Goal: Check status: Check status

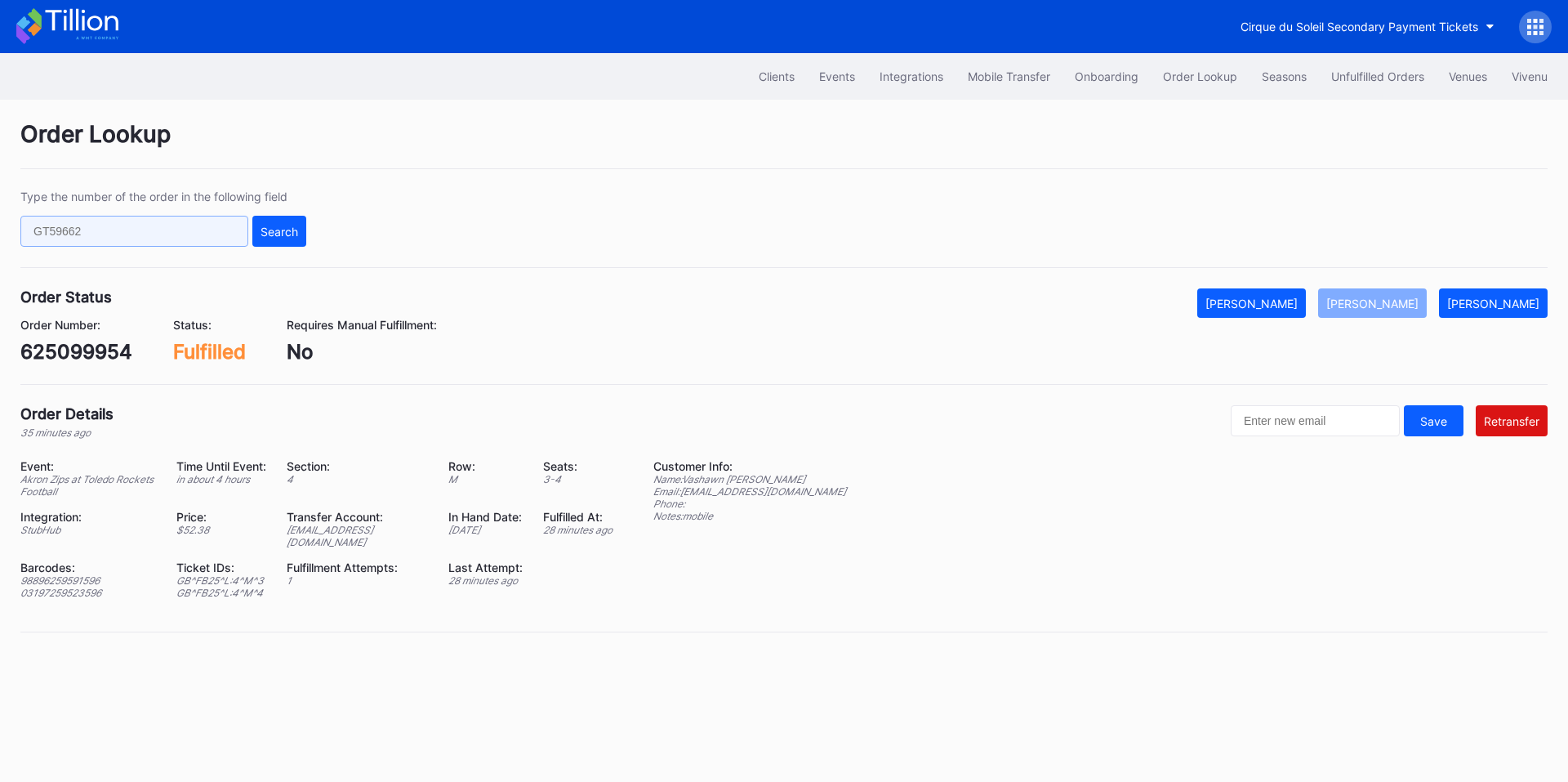
click at [168, 233] on input "text" at bounding box center [135, 231] width 228 height 31
paste input "g9rxt6xm9on"
click at [279, 235] on div "Search" at bounding box center [279, 231] width 38 height 14
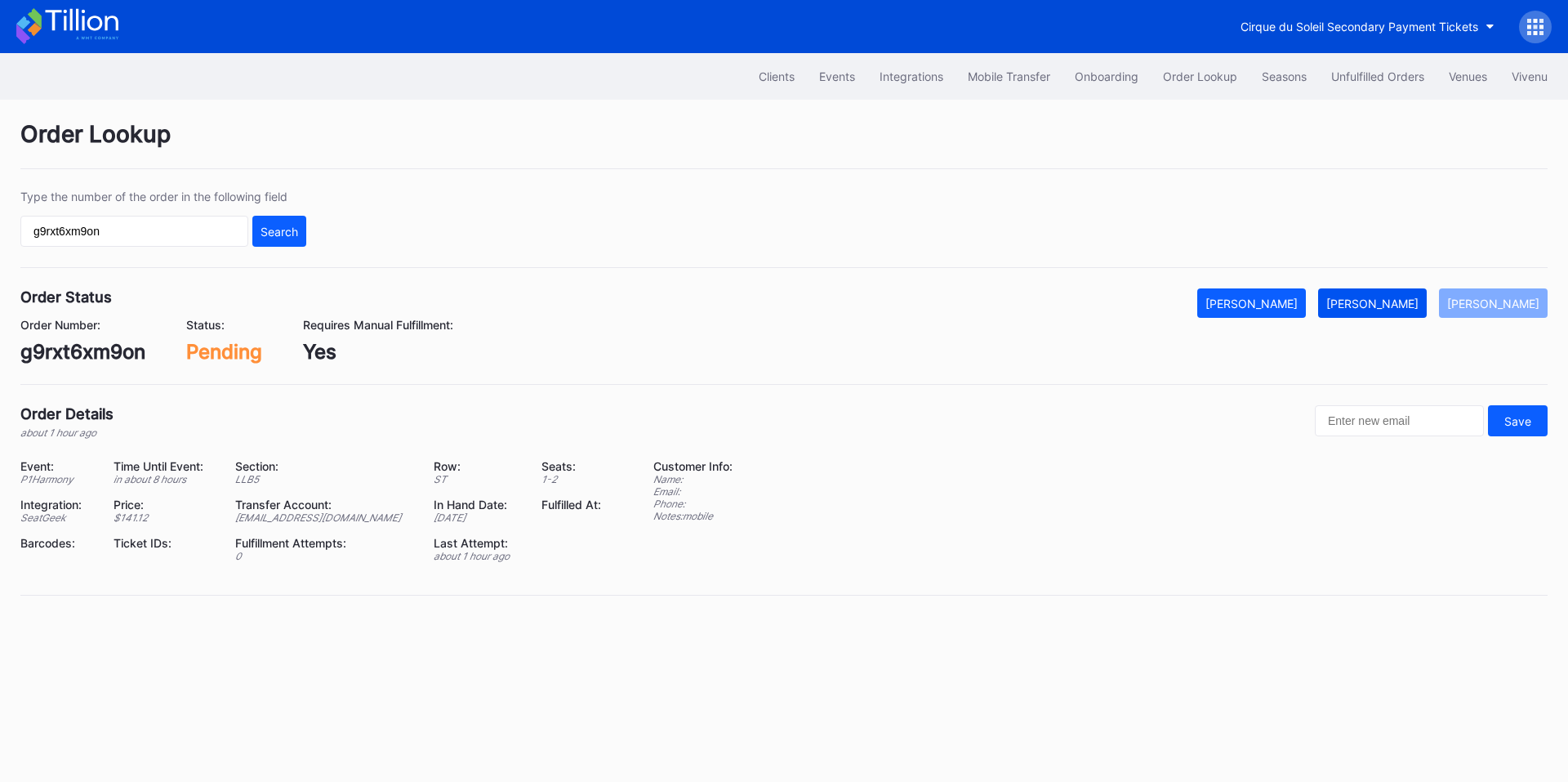
click at [1390, 303] on div "[PERSON_NAME]" at bounding box center [1372, 303] width 92 height 14
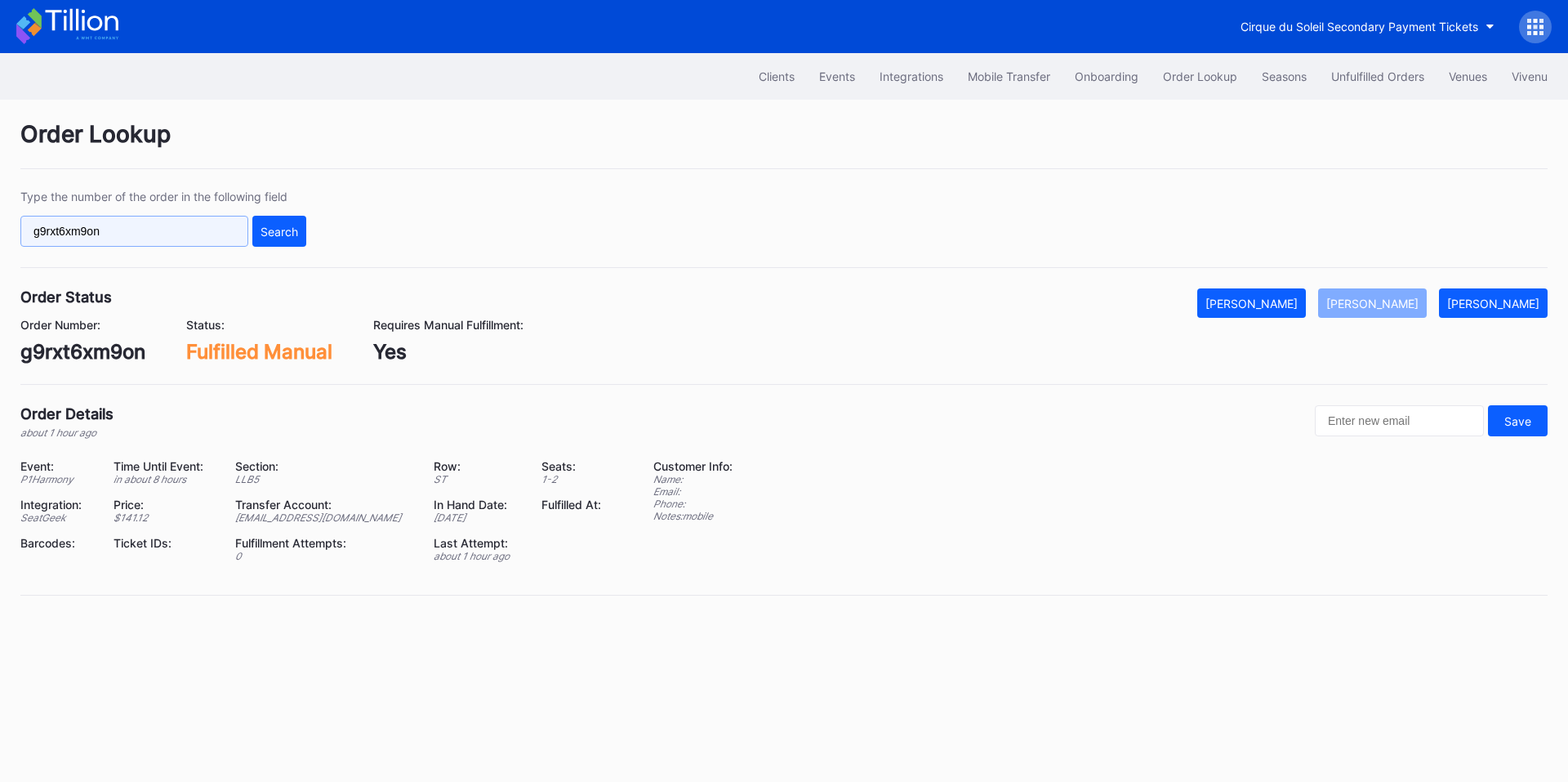
click at [186, 236] on input "g9rxt6xm9on" at bounding box center [135, 231] width 228 height 31
paste input "625050991"
click at [281, 233] on div "Search" at bounding box center [279, 231] width 38 height 14
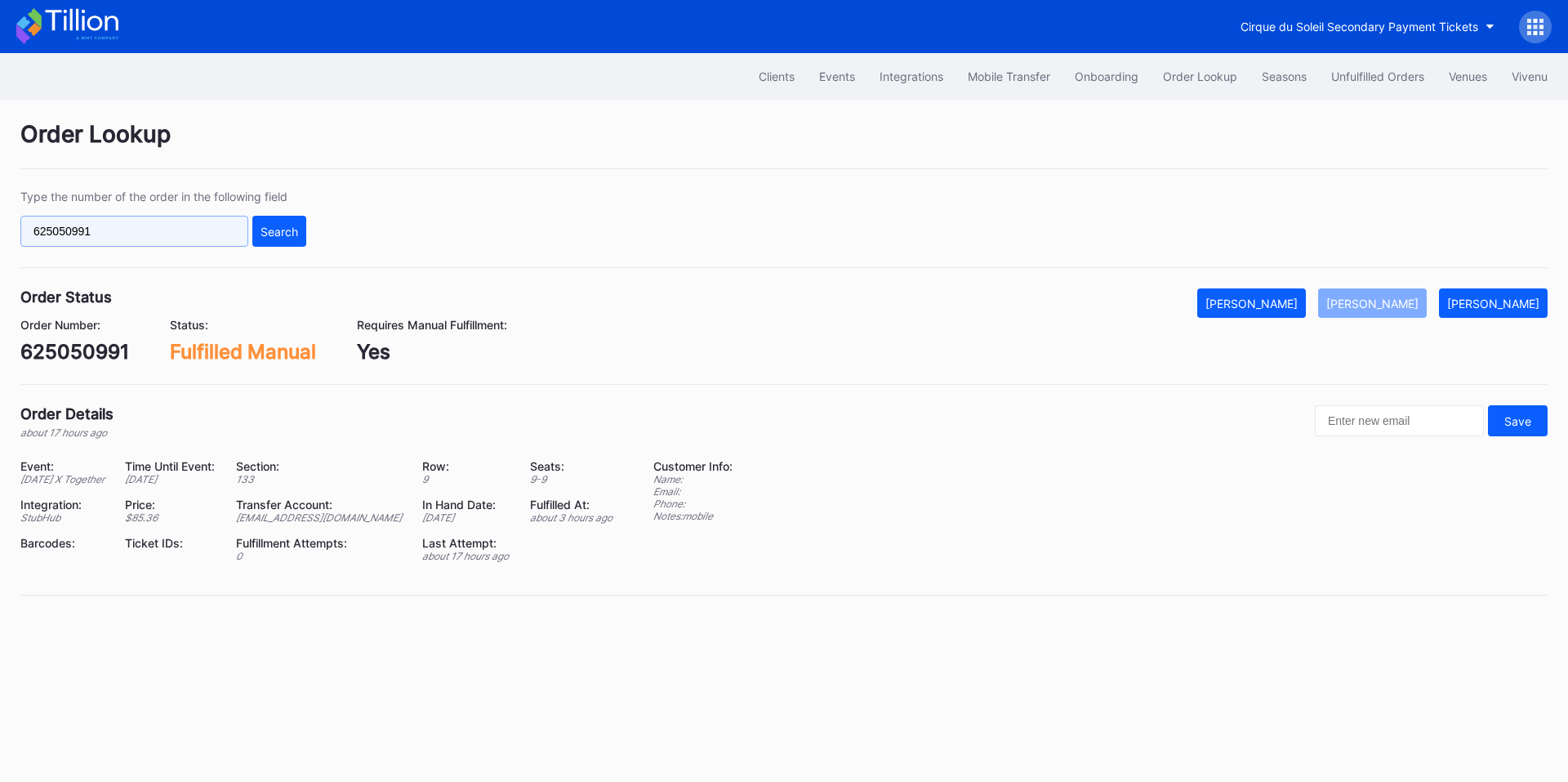
click at [199, 240] on input "625050991" at bounding box center [135, 231] width 228 height 31
paste input "50866882"
type input "50866882"
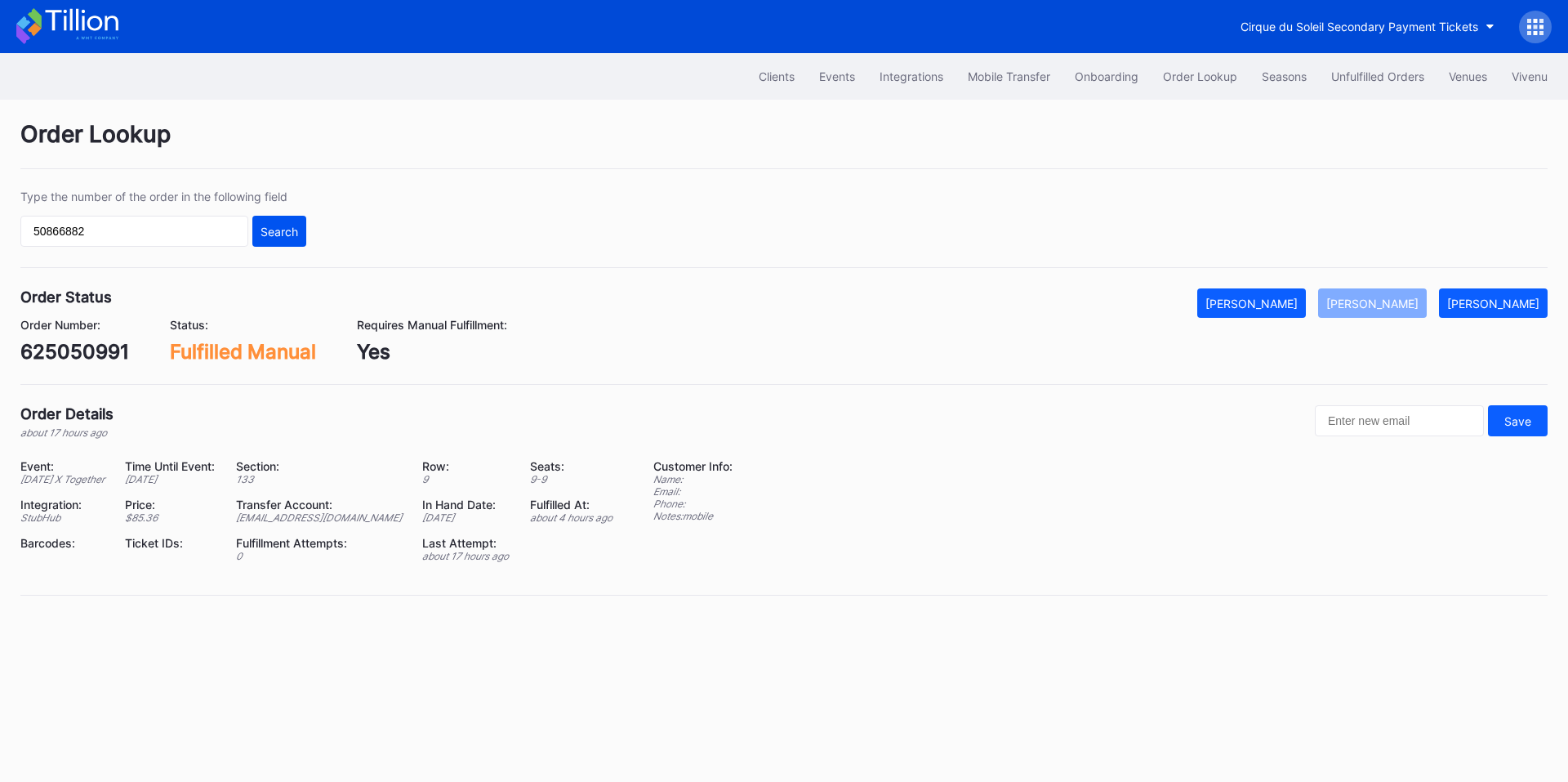
click at [284, 228] on div "Search" at bounding box center [279, 231] width 38 height 14
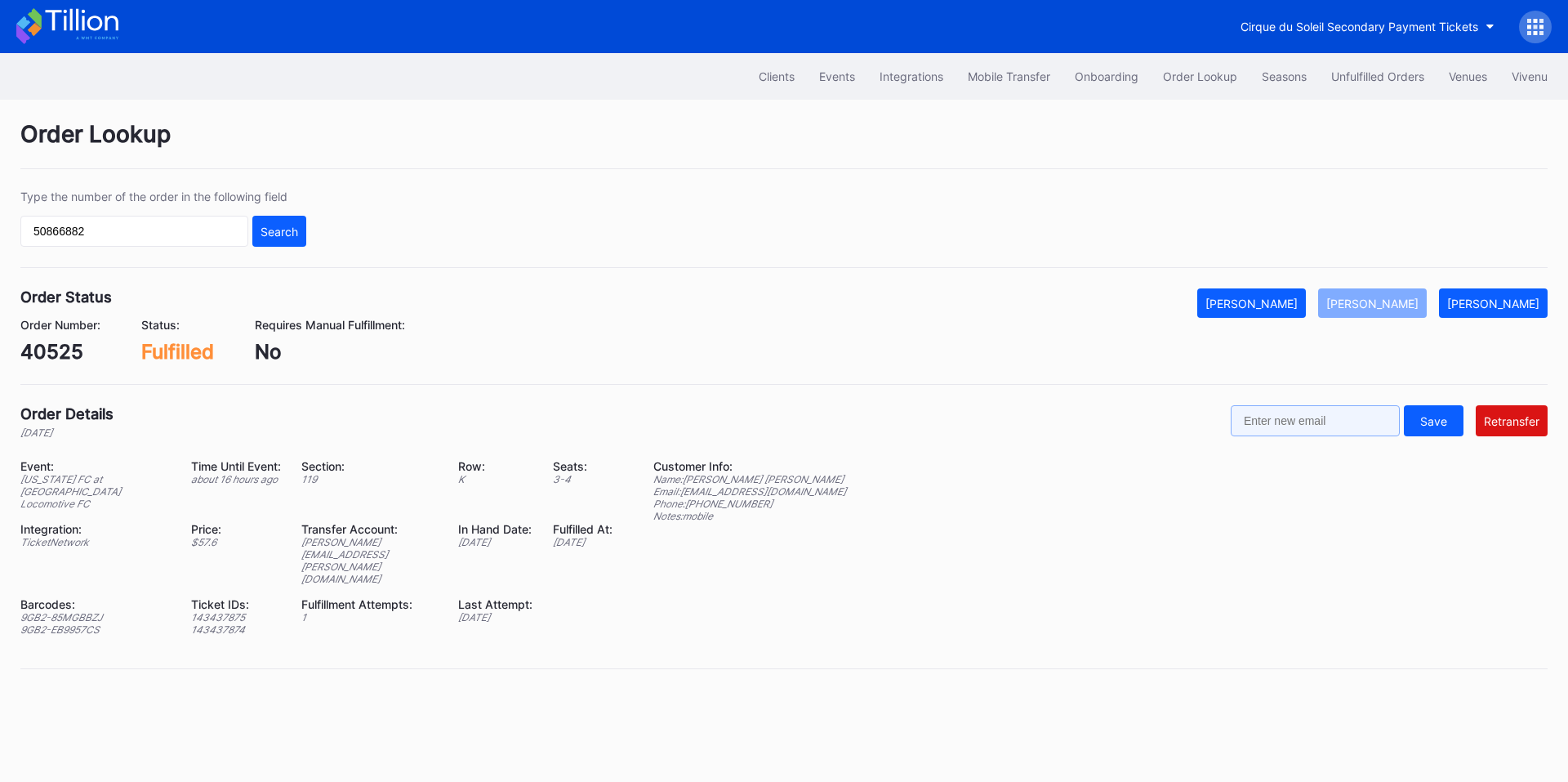
click at [1316, 421] on input "text" at bounding box center [1315, 421] width 169 height 31
paste input "mgmurillo69@gmail.com"
type input "mgmurillo69@gmail.com"
click at [1508, 425] on div "Retransfer" at bounding box center [1511, 421] width 56 height 14
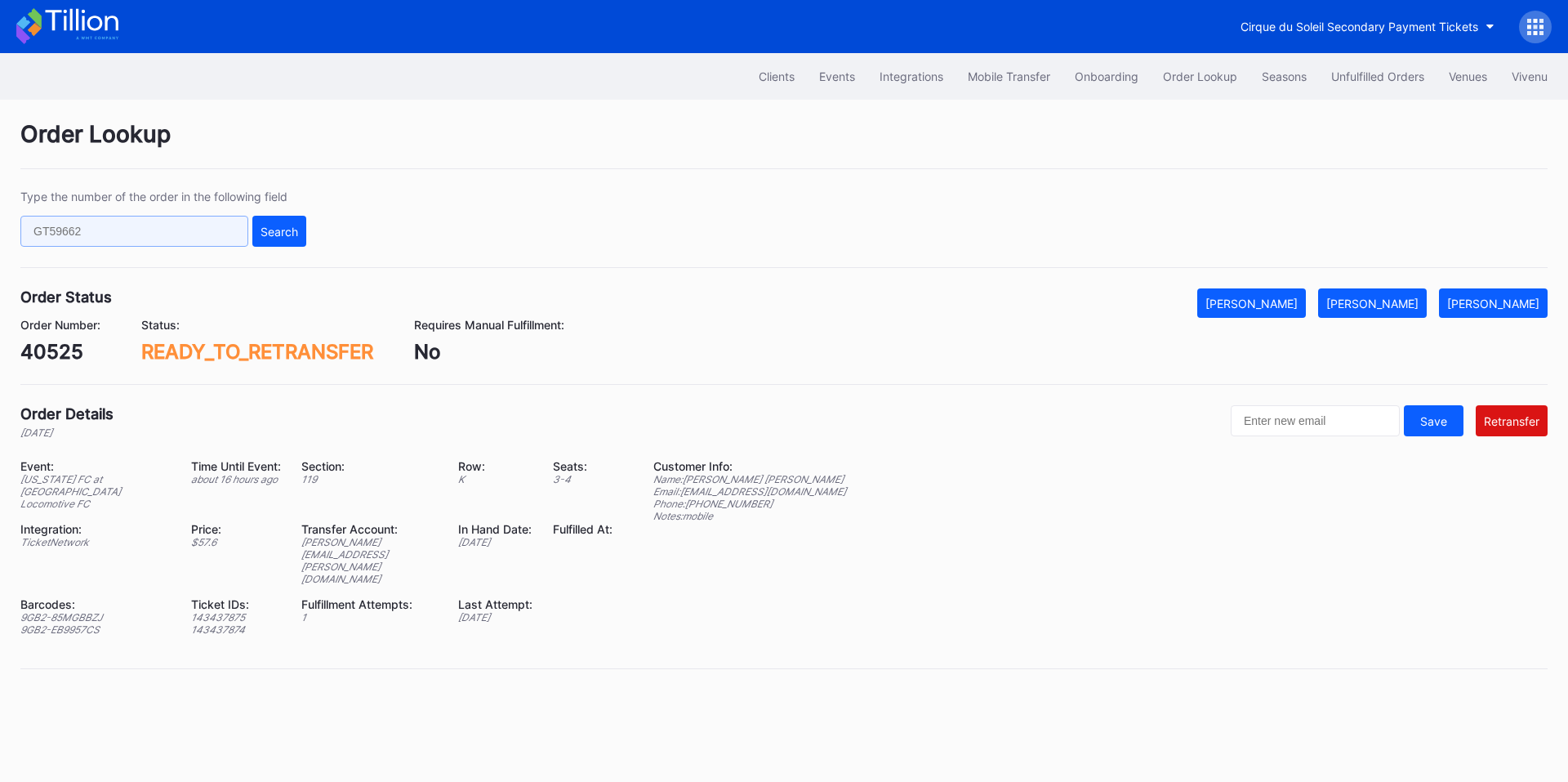
click at [154, 225] on input "text" at bounding box center [135, 231] width 228 height 31
paste input "xnd6t6lqe2v"
click at [269, 234] on div "Search" at bounding box center [279, 231] width 38 height 14
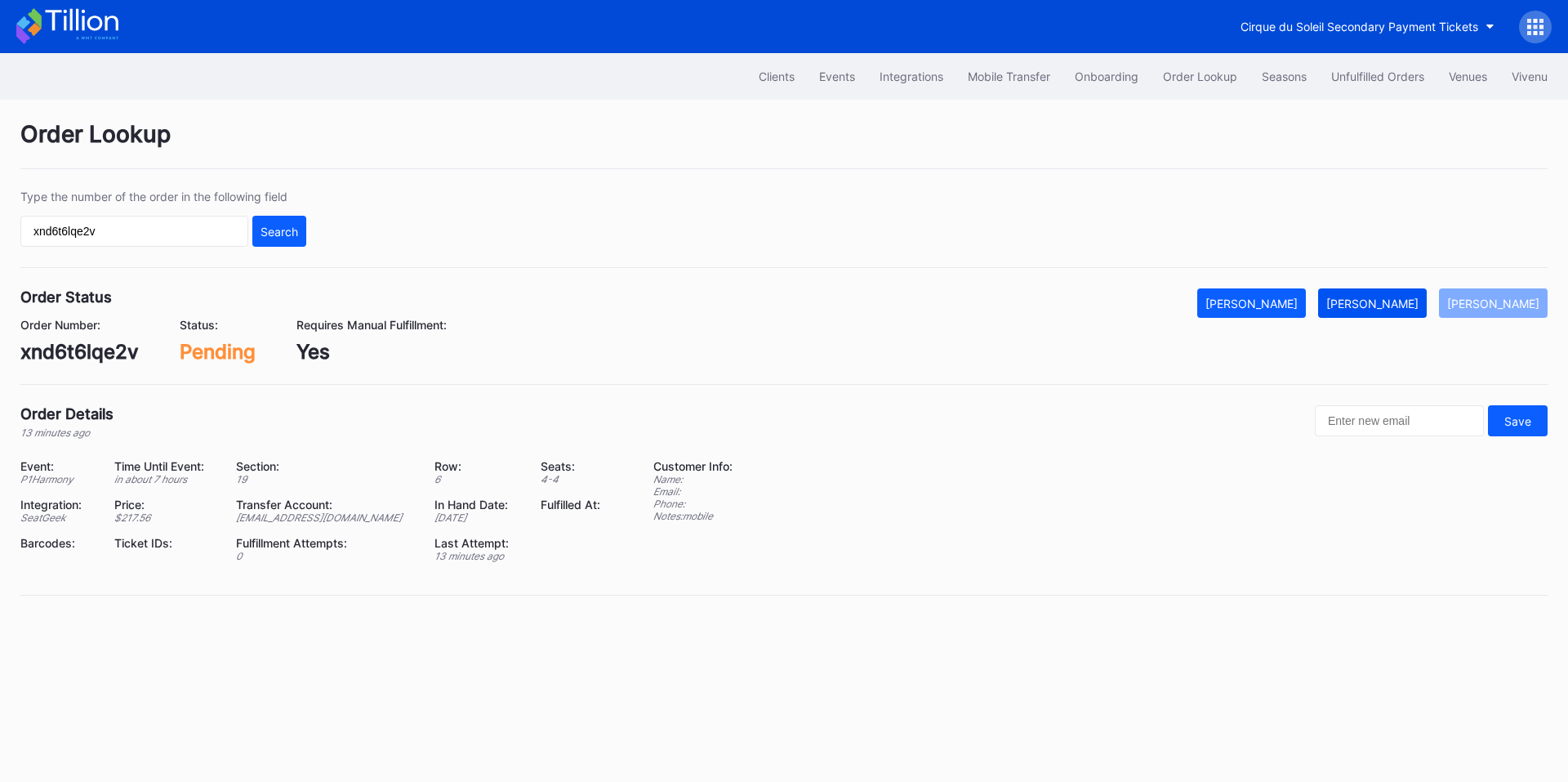
click at [1377, 301] on div "[PERSON_NAME]" at bounding box center [1372, 303] width 92 height 14
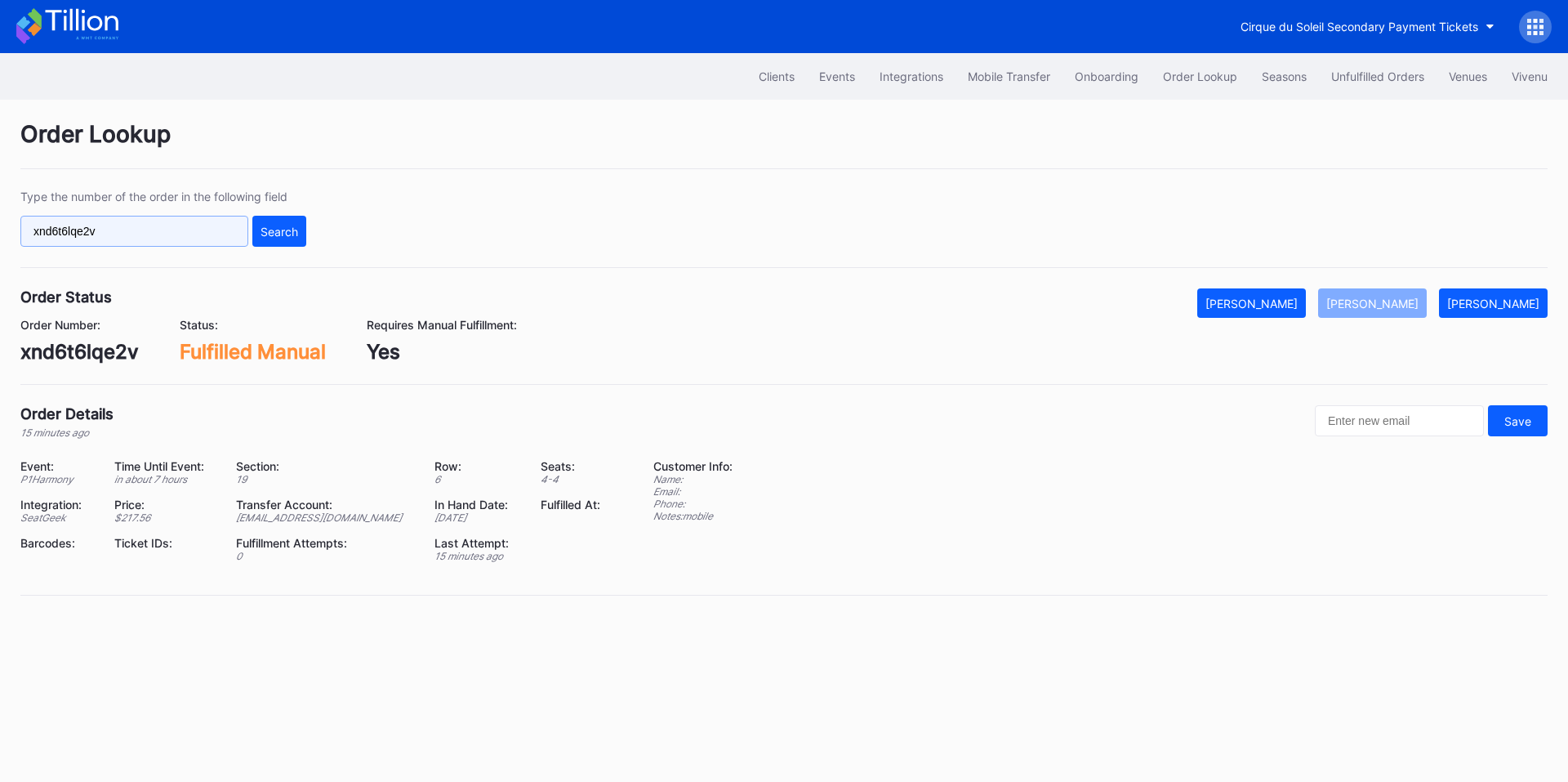
click at [178, 230] on input "xnd6t6lqe2v" at bounding box center [135, 231] width 228 height 31
paste input "50866882"
type input "50866882"
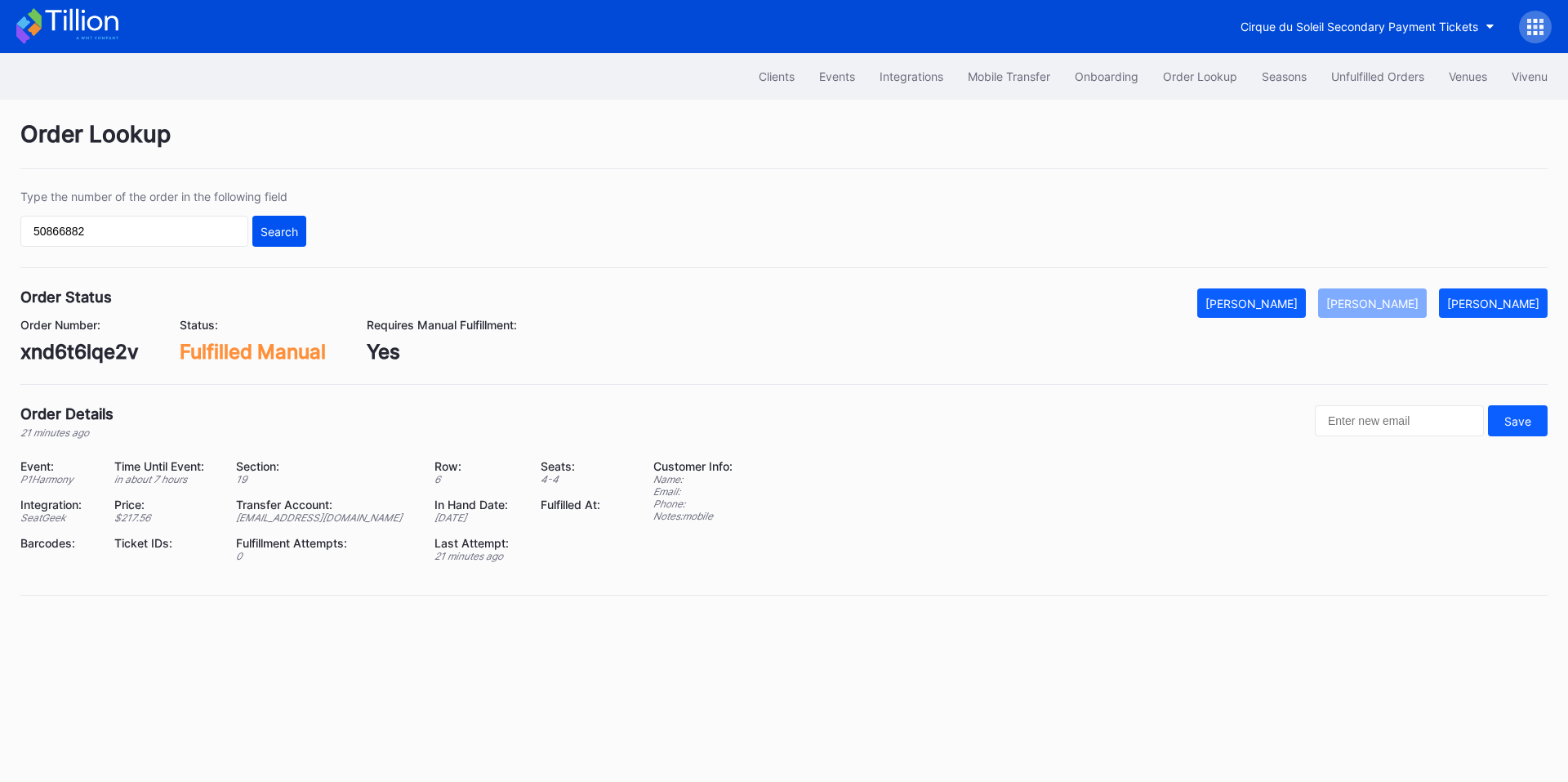
click at [257, 232] on button "Search" at bounding box center [279, 231] width 54 height 31
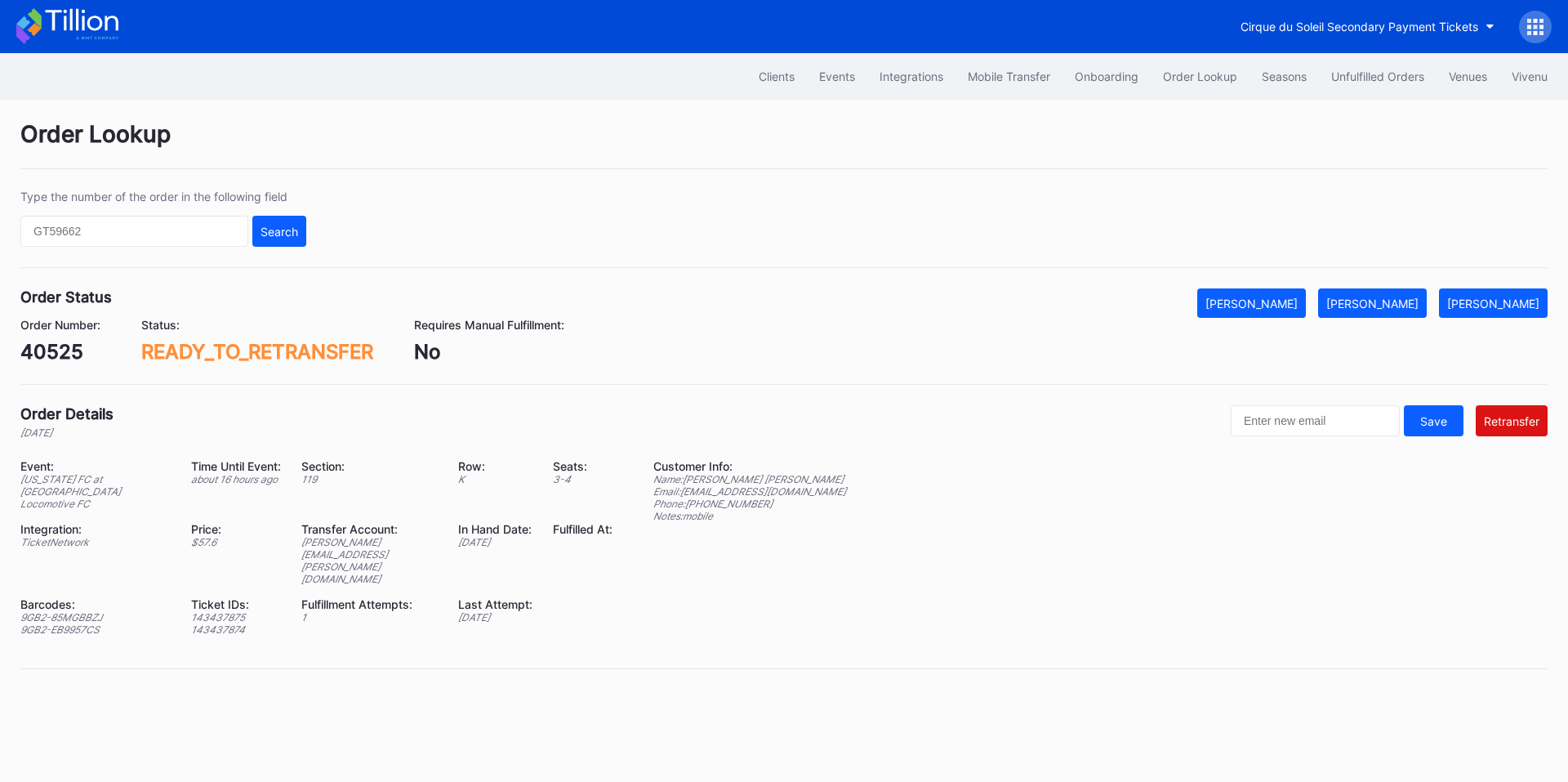
click at [53, 347] on div "40525" at bounding box center [61, 352] width 80 height 24
copy div "40525"
click at [1220, 75] on div "Order Lookup" at bounding box center [1200, 76] width 74 height 14
click at [1415, 72] on div "Unfulfilled Orders" at bounding box center [1378, 76] width 93 height 14
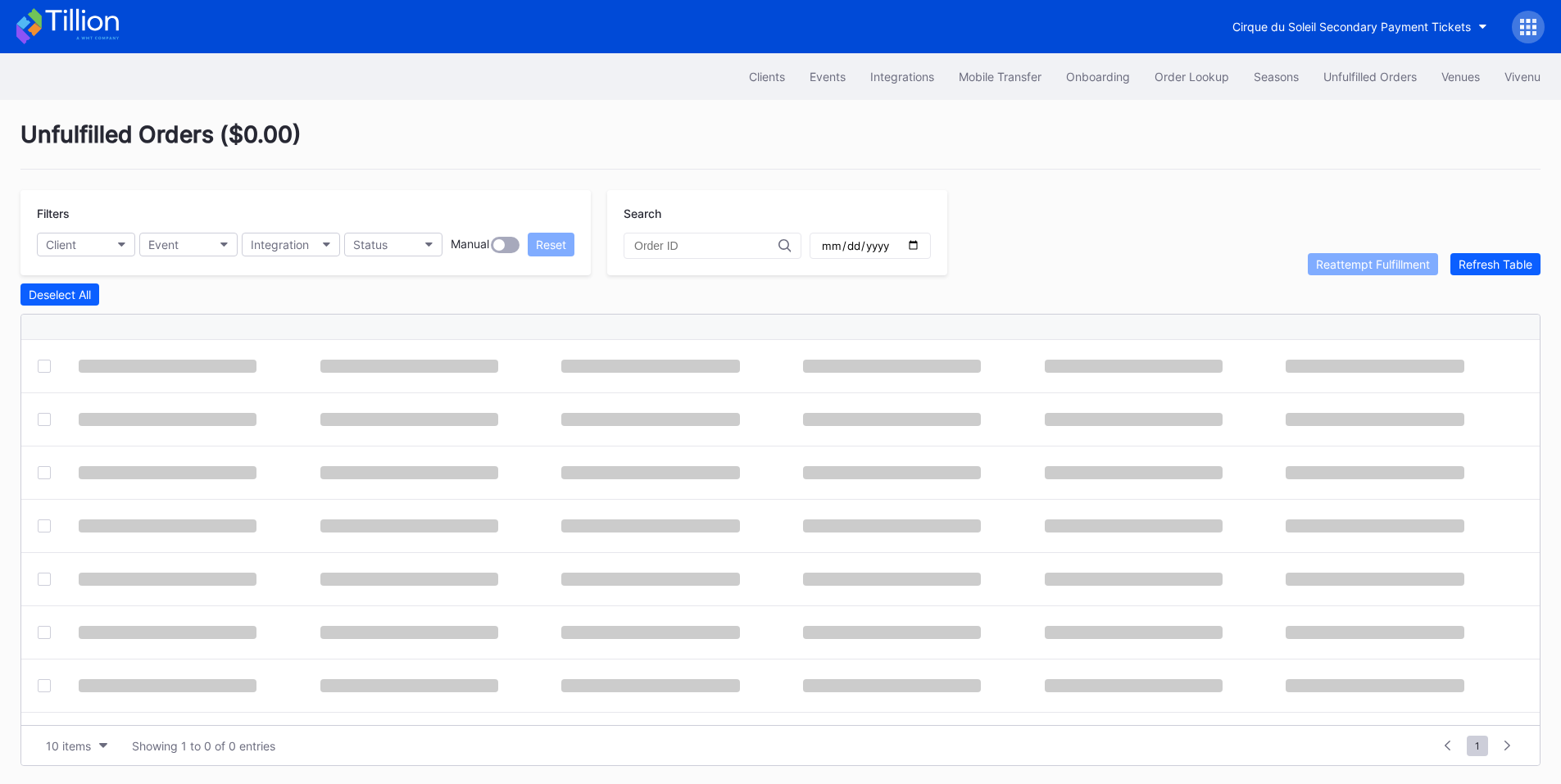
click at [674, 245] on input "text" at bounding box center [706, 246] width 145 height 13
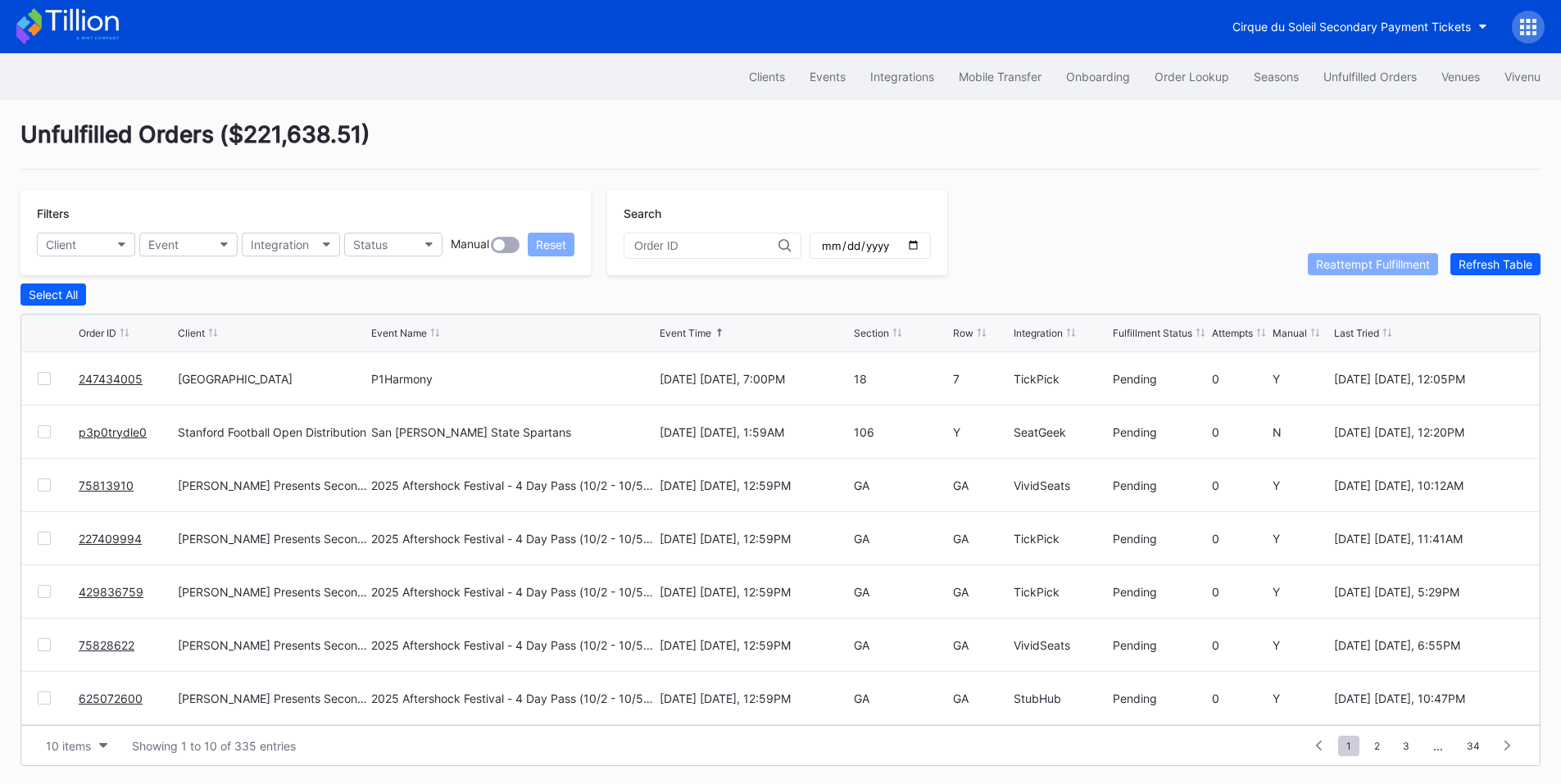
paste input "40525"
type input "40525"
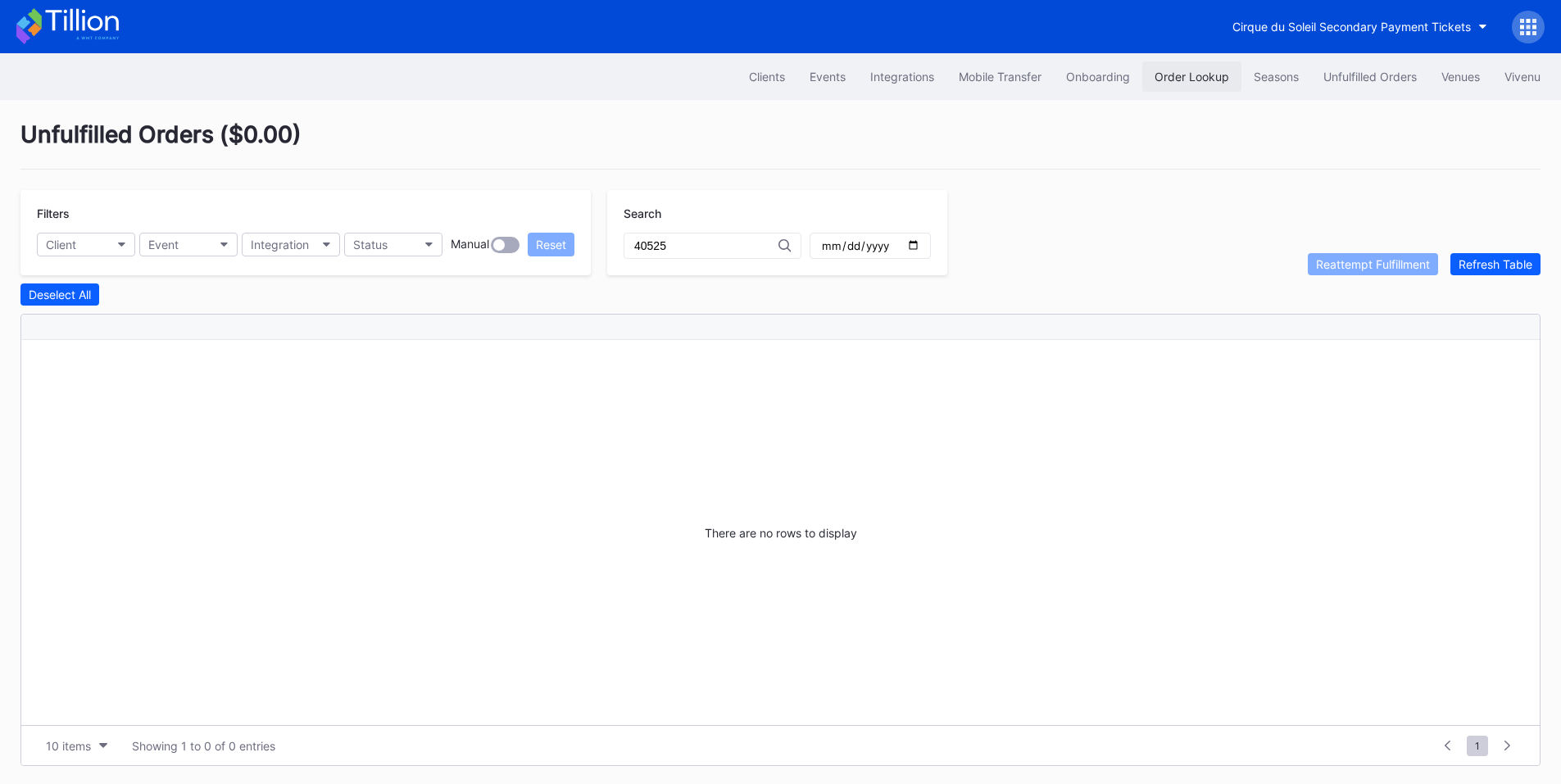
click at [1204, 80] on div "Order Lookup" at bounding box center [1192, 76] width 74 height 14
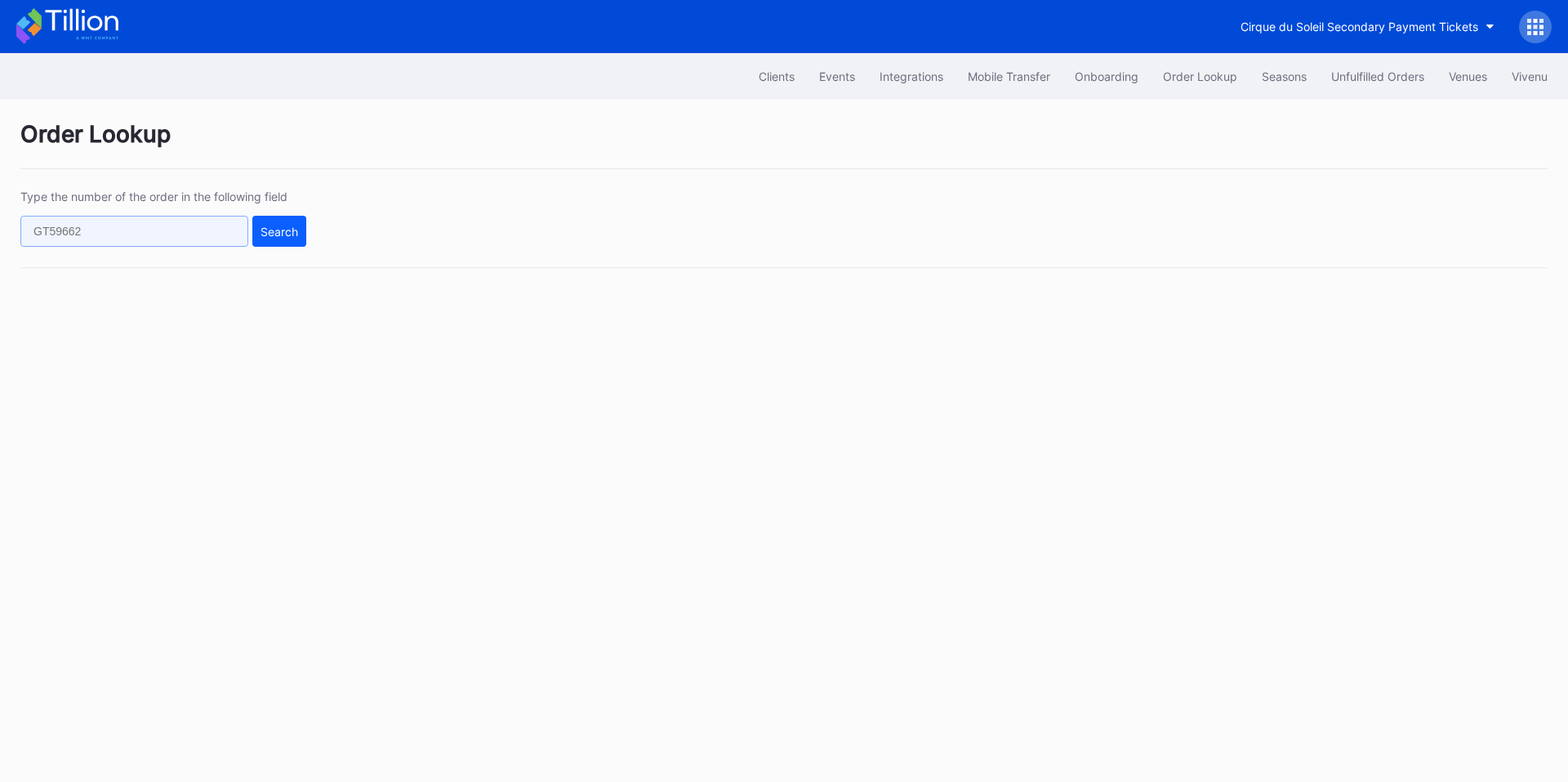
click at [192, 231] on input "text" at bounding box center [135, 231] width 228 height 31
paste input "40525"
type input "40525"
click at [262, 233] on div "Search" at bounding box center [279, 231] width 38 height 14
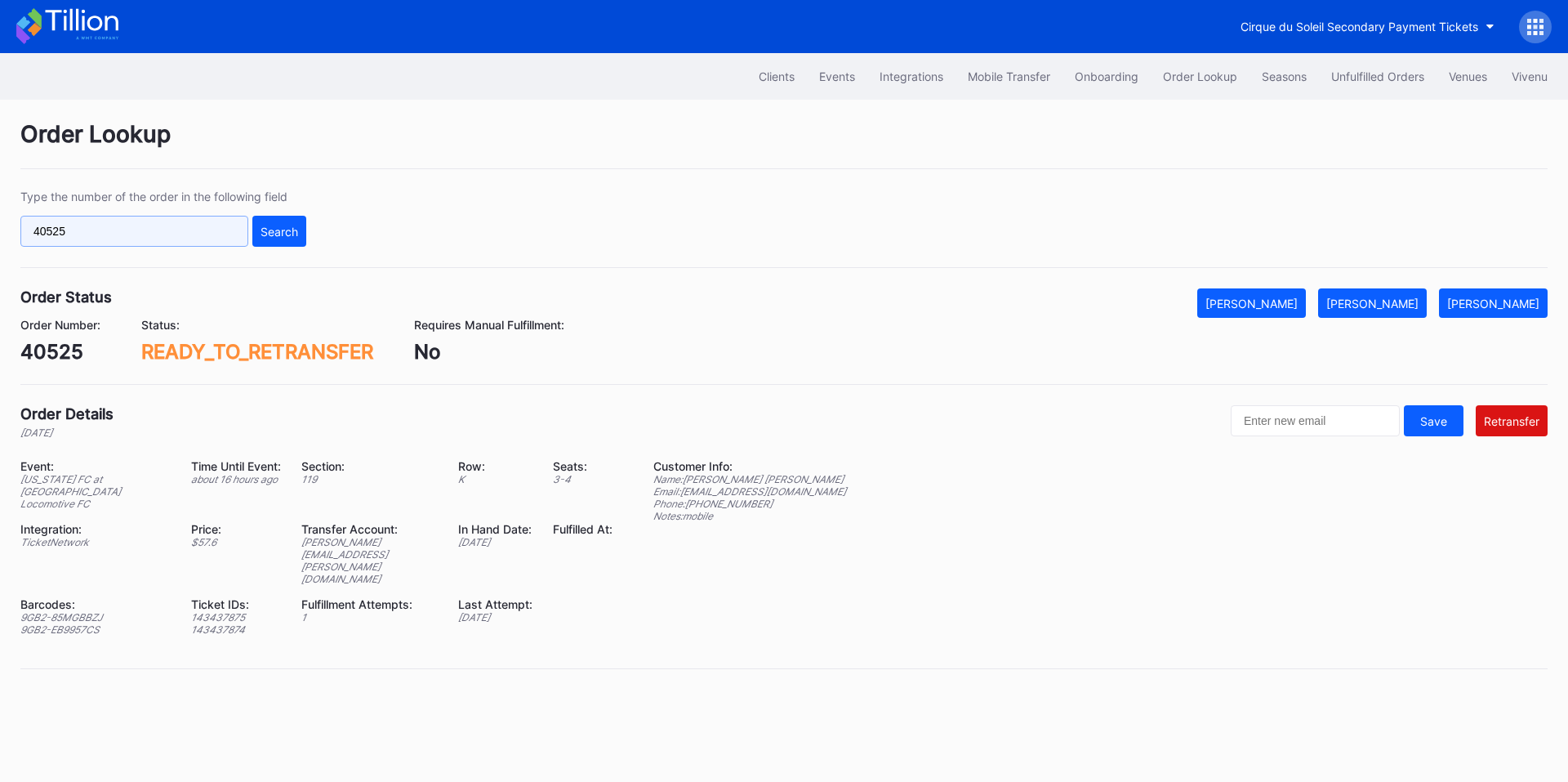
click at [193, 223] on input "40525" at bounding box center [135, 231] width 228 height 31
paste input "247434005"
click at [263, 233] on div "Search" at bounding box center [279, 231] width 38 height 14
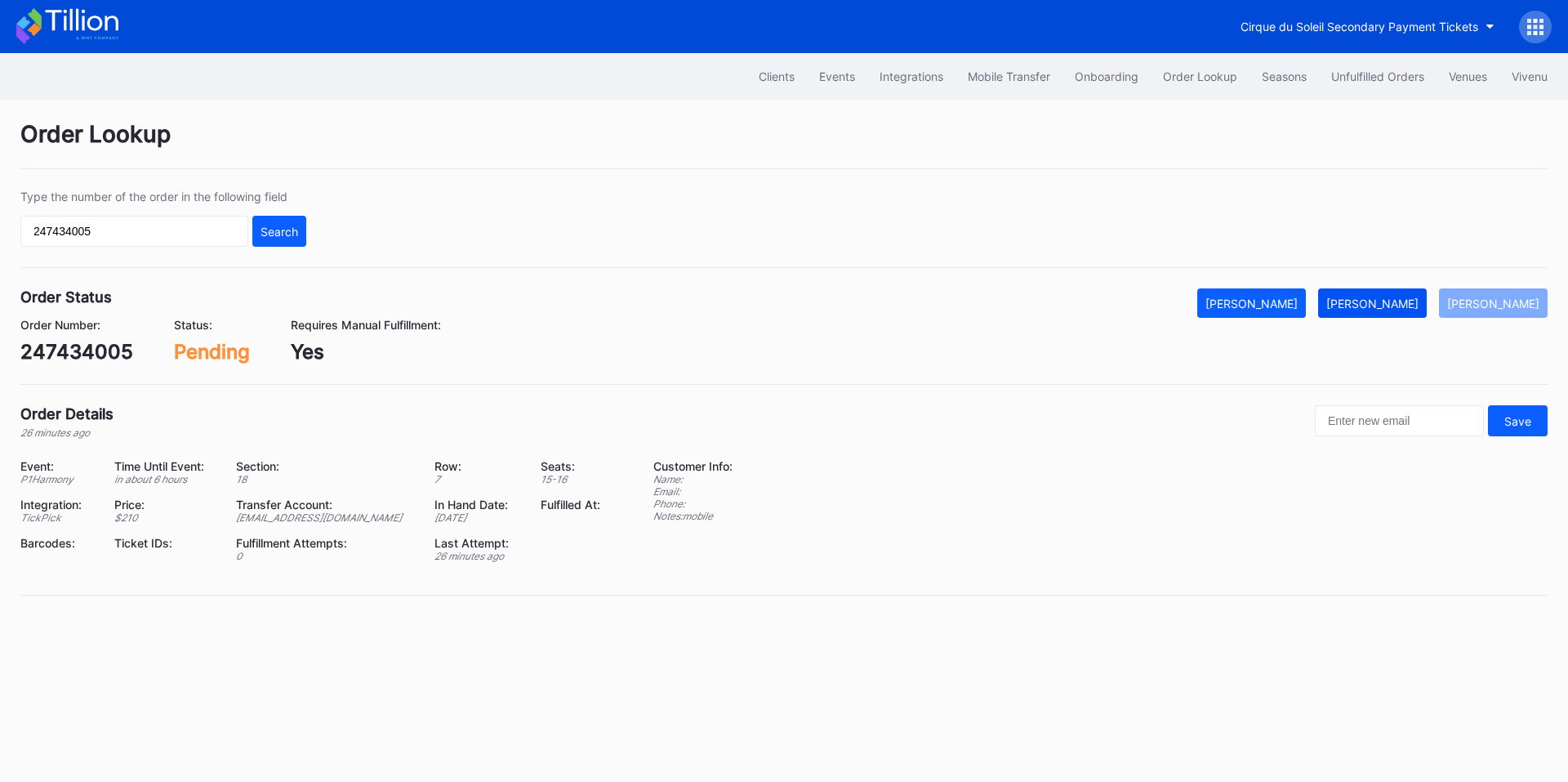
click at [1372, 300] on div "[PERSON_NAME]" at bounding box center [1372, 303] width 92 height 14
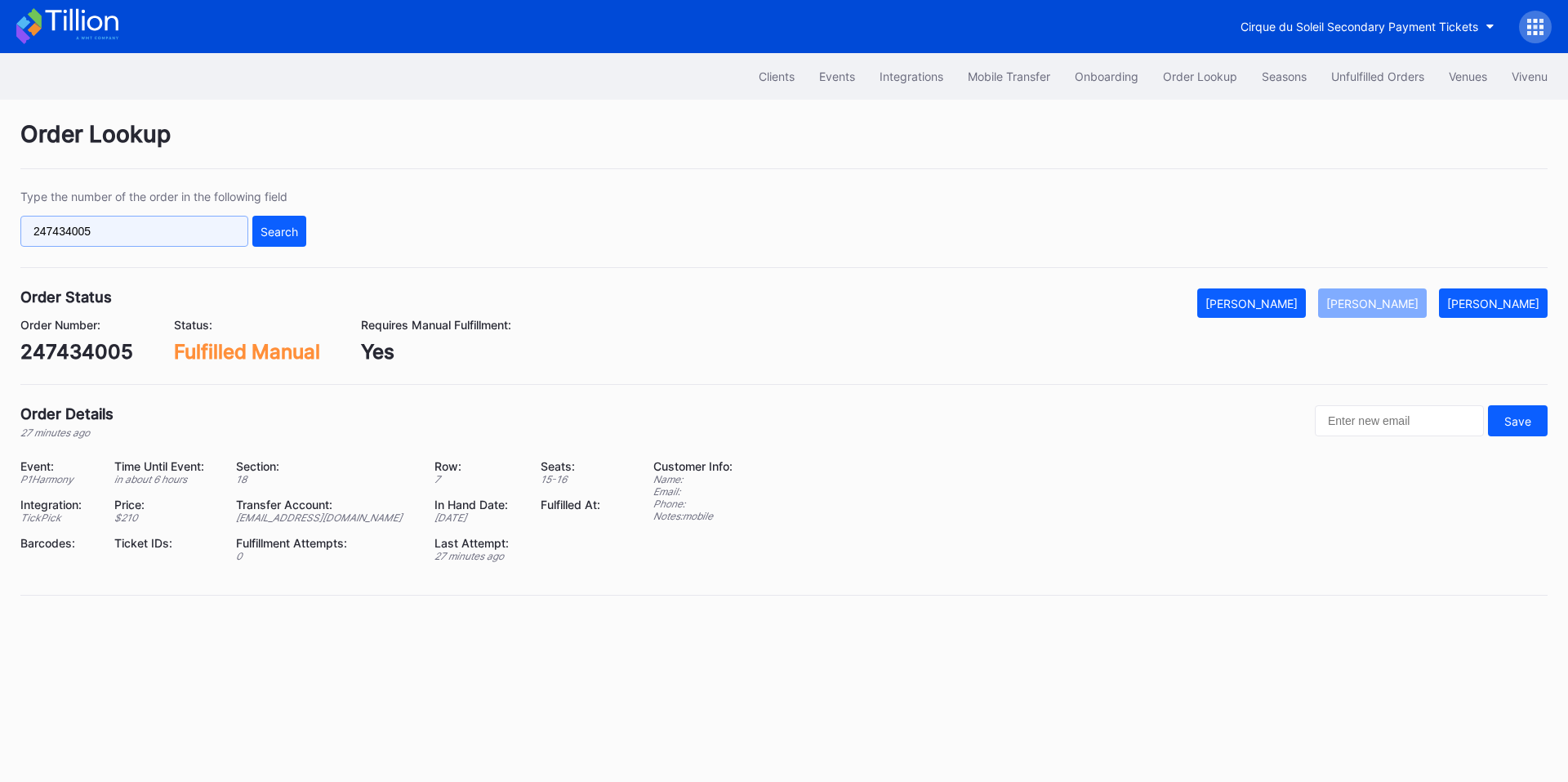
click at [125, 237] on input "247434005" at bounding box center [135, 231] width 228 height 31
paste input "50866882"
click at [281, 237] on div "Search" at bounding box center [279, 231] width 38 height 14
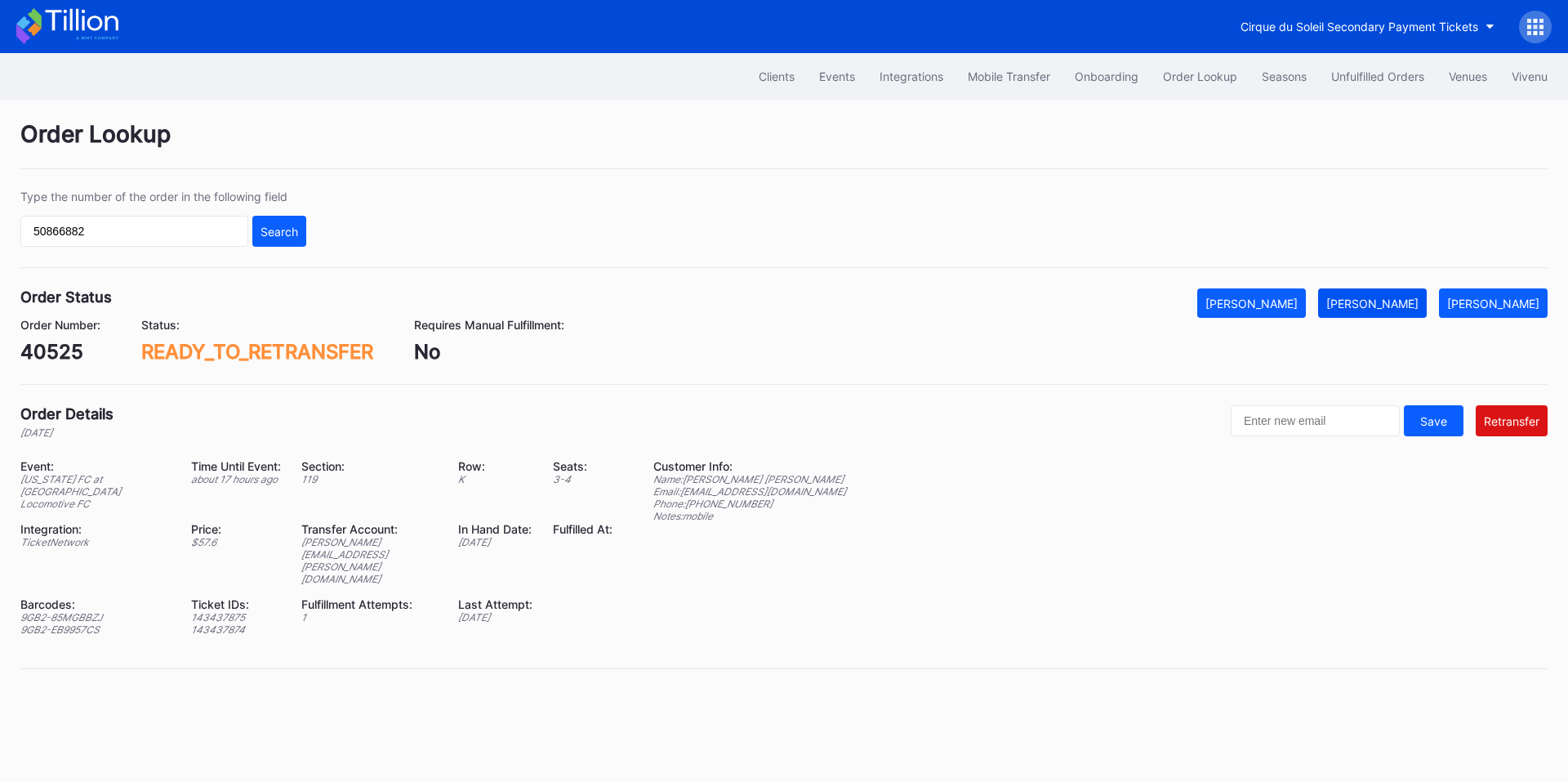
click at [1391, 306] on div "[PERSON_NAME]" at bounding box center [1372, 303] width 92 height 14
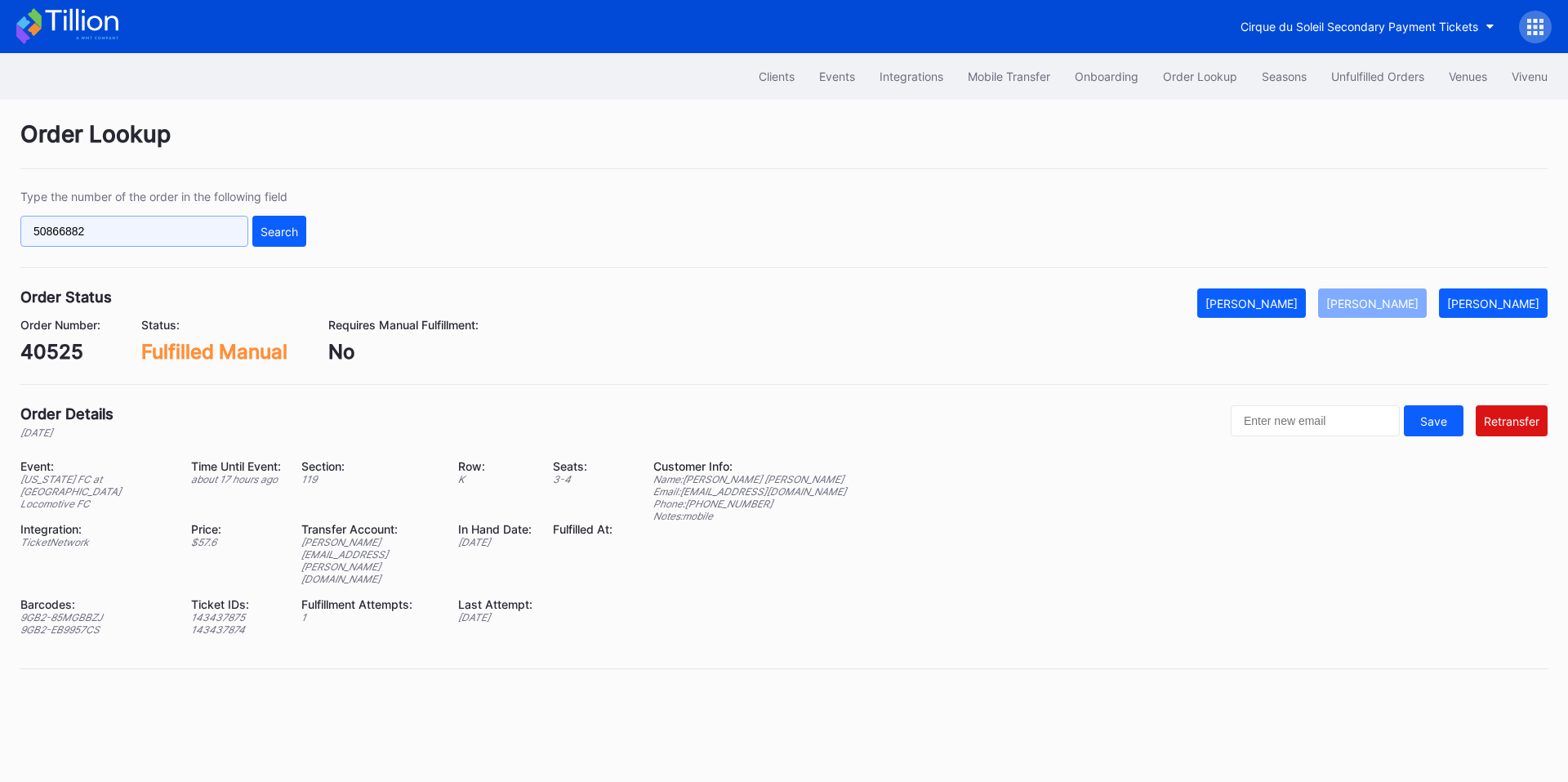
click at [178, 234] on input "50866882" at bounding box center [135, 231] width 228 height 31
paste input "723574"
type input "50723574"
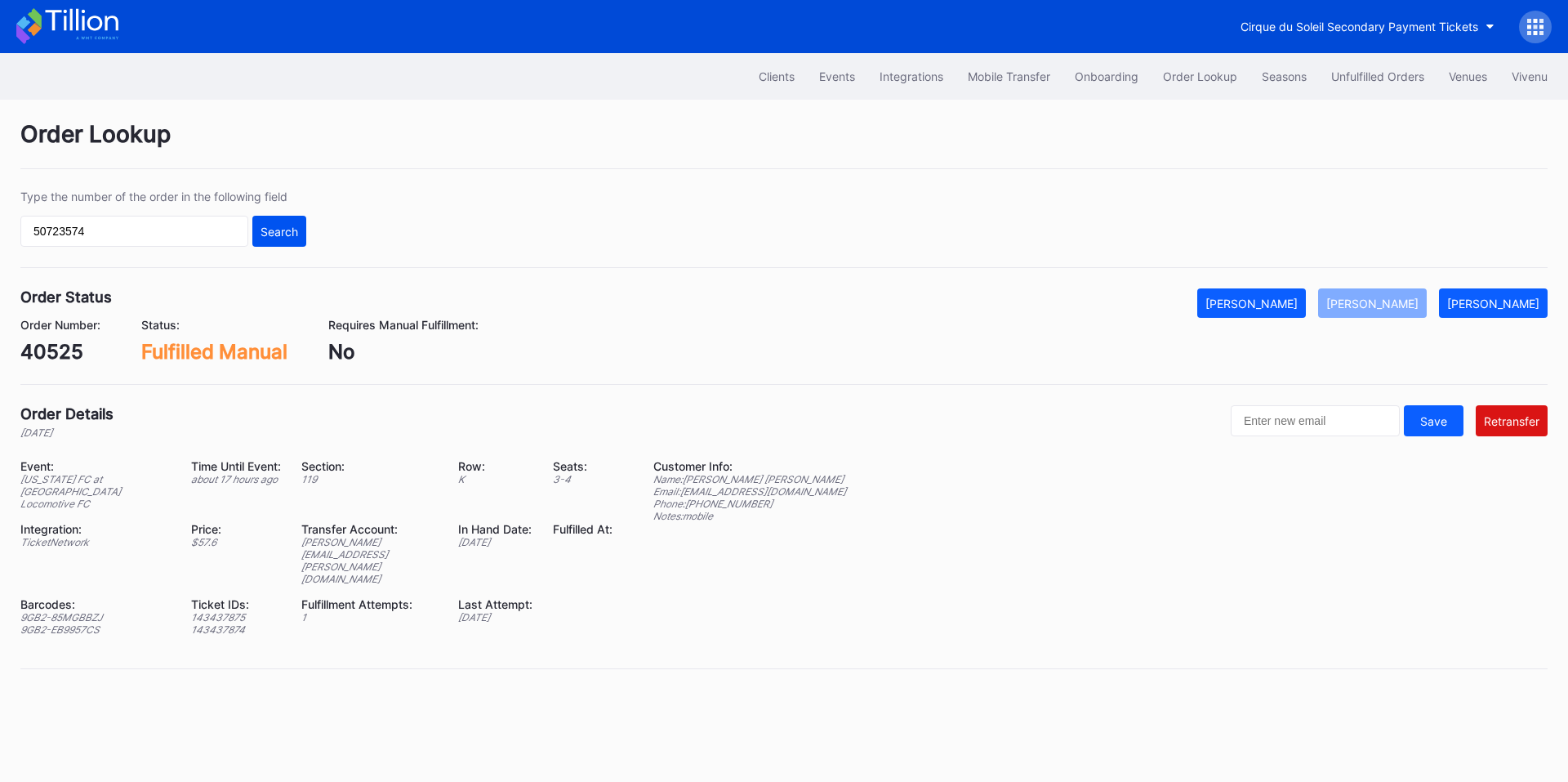
click at [281, 225] on div "Search" at bounding box center [279, 231] width 38 height 14
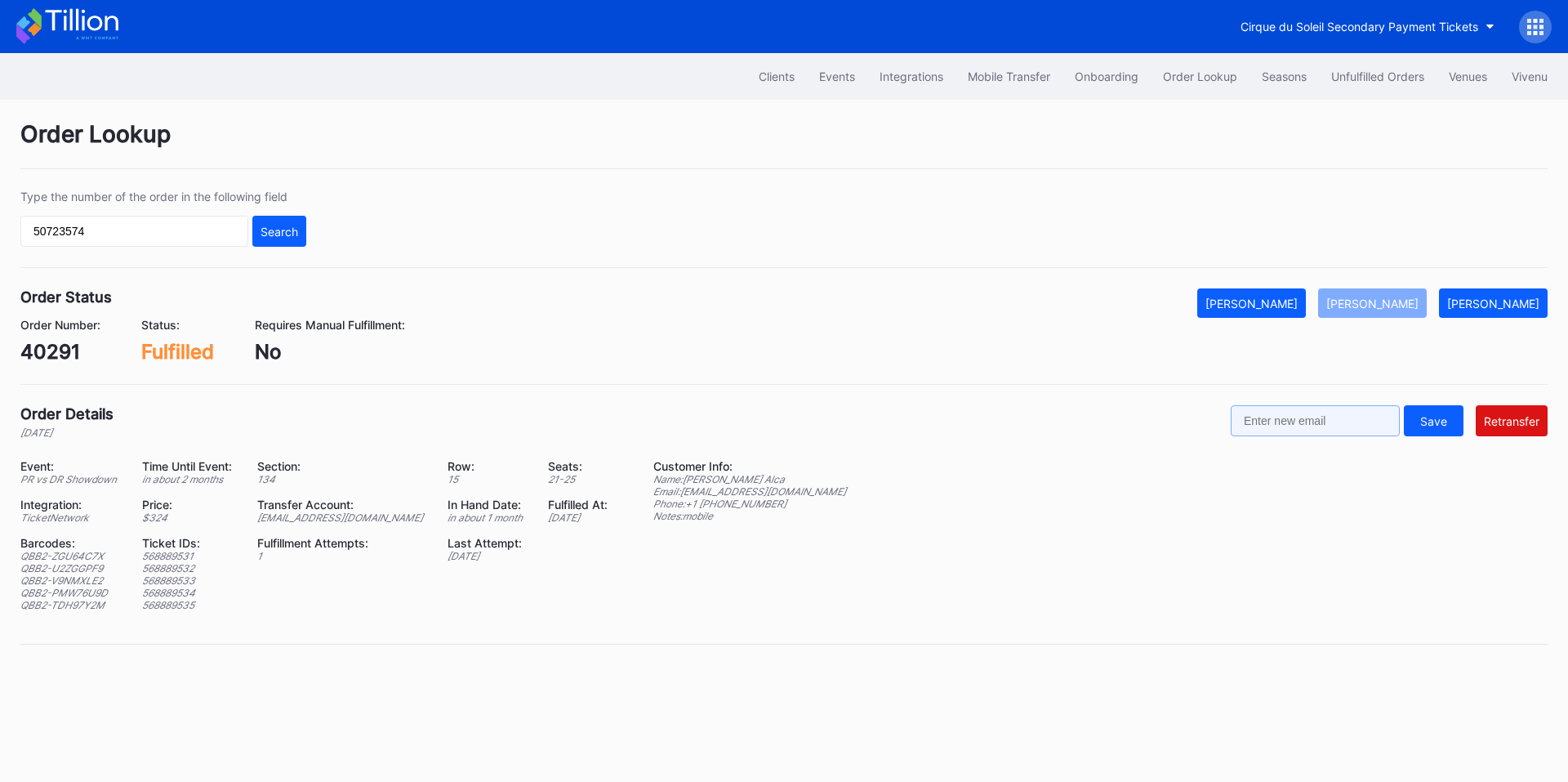
click at [1353, 425] on input "text" at bounding box center [1315, 421] width 169 height 31
paste input "[EMAIL_ADDRESS][DOMAIN_NAME]"
type input "[EMAIL_ADDRESS][DOMAIN_NAME]"
click at [1516, 412] on button "Retransfer" at bounding box center [1512, 421] width 72 height 31
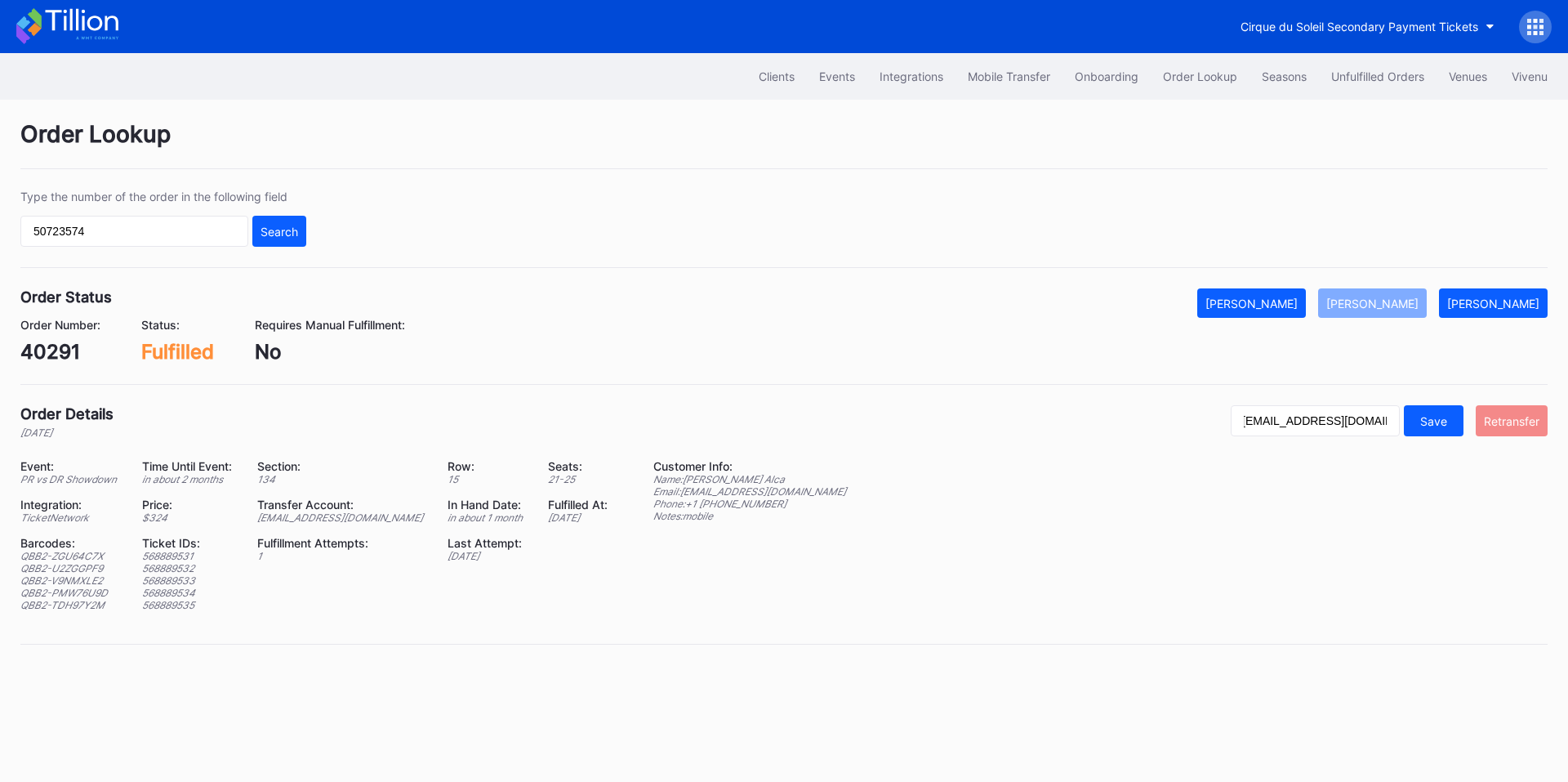
scroll to position [0, 0]
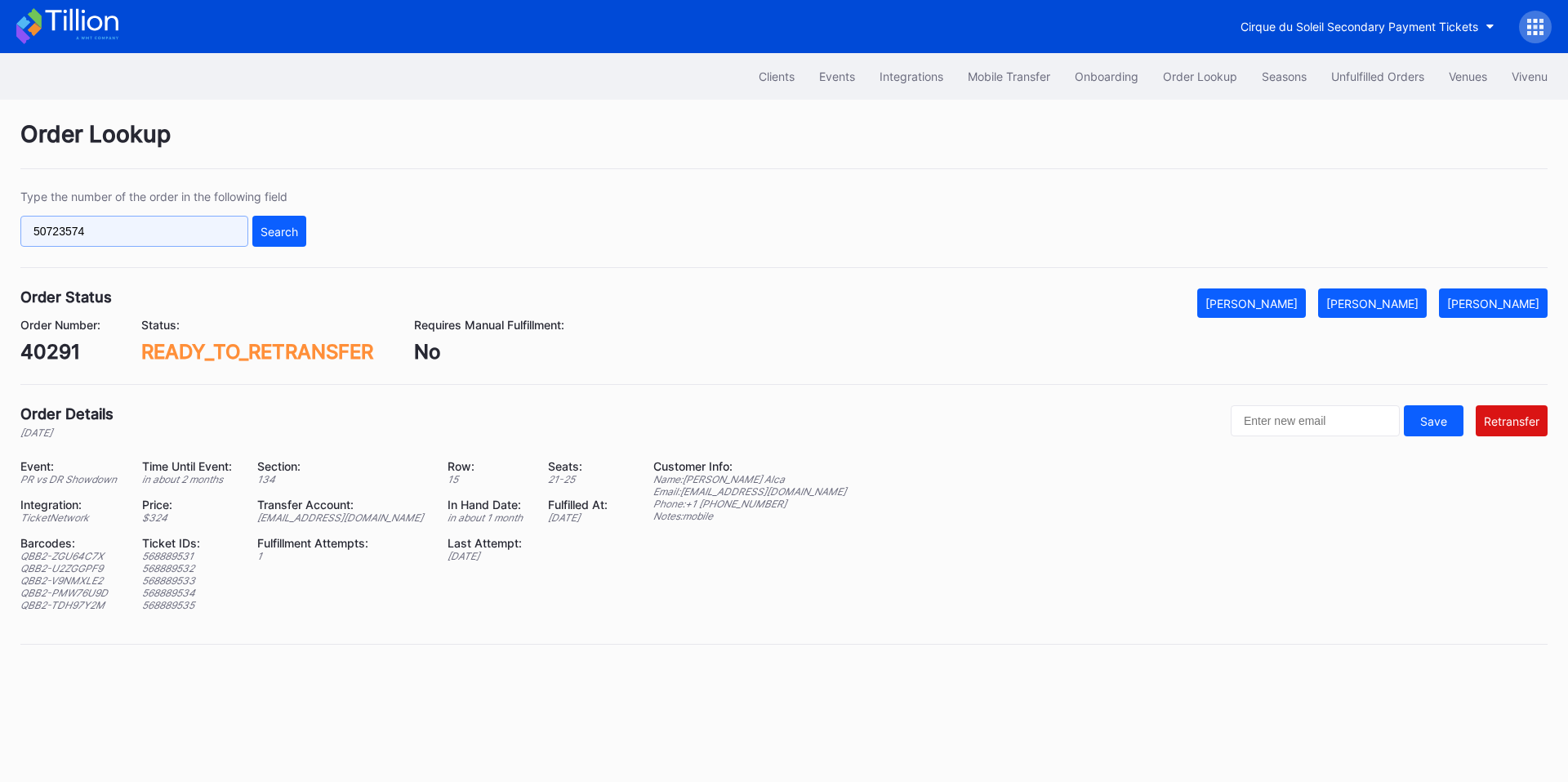
click at [116, 232] on input "50723574" at bounding box center [135, 231] width 228 height 31
paste input "73969817"
click at [261, 227] on div "Search" at bounding box center [279, 231] width 38 height 14
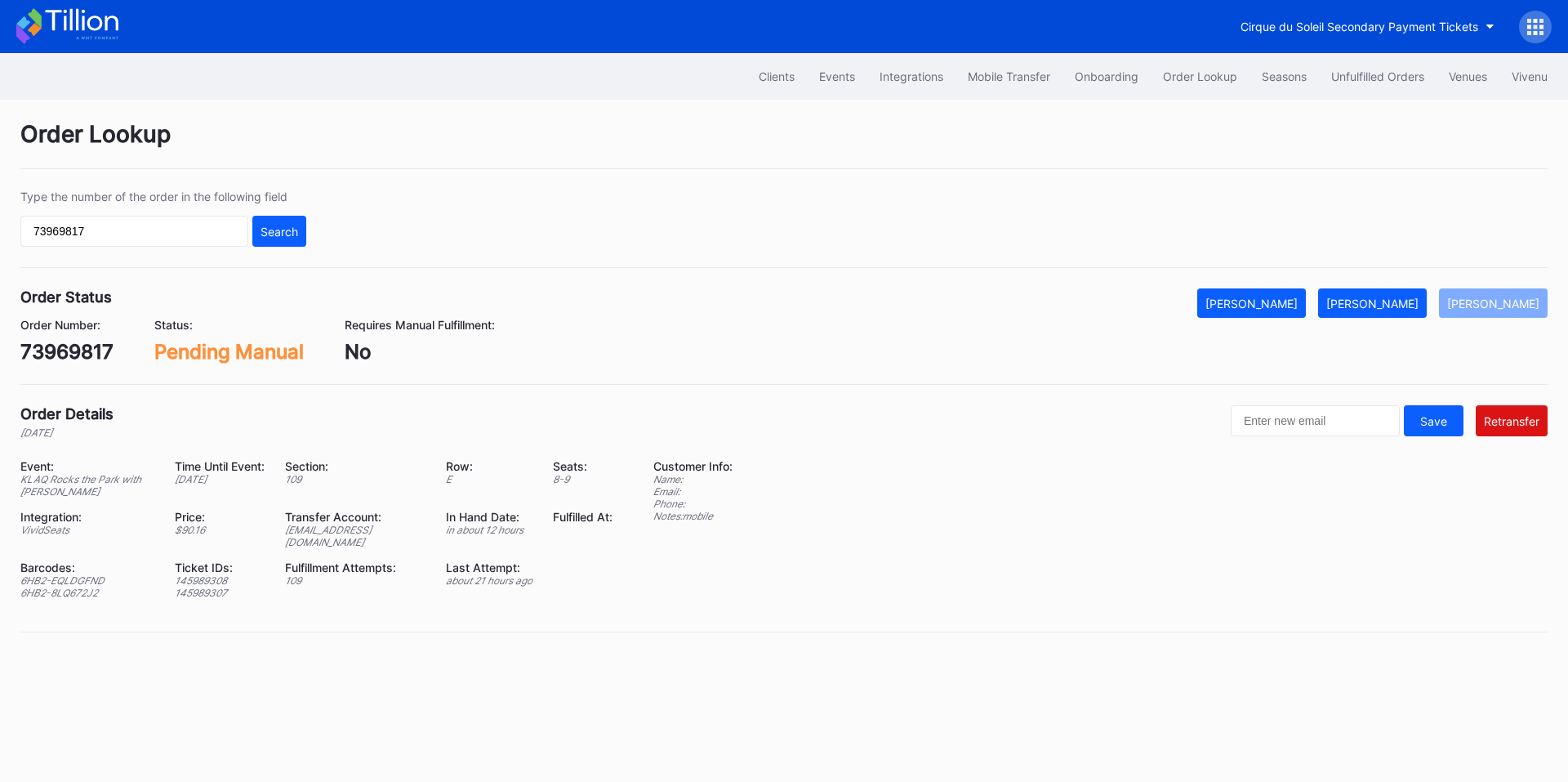
click at [358, 527] on div "[EMAIL_ADDRESS][DOMAIN_NAME]" at bounding box center [355, 536] width 141 height 25
copy div "[EMAIL_ADDRESS][DOMAIN_NAME]"
drag, startPoint x: 1282, startPoint y: 300, endPoint x: 1256, endPoint y: 284, distance: 30.5
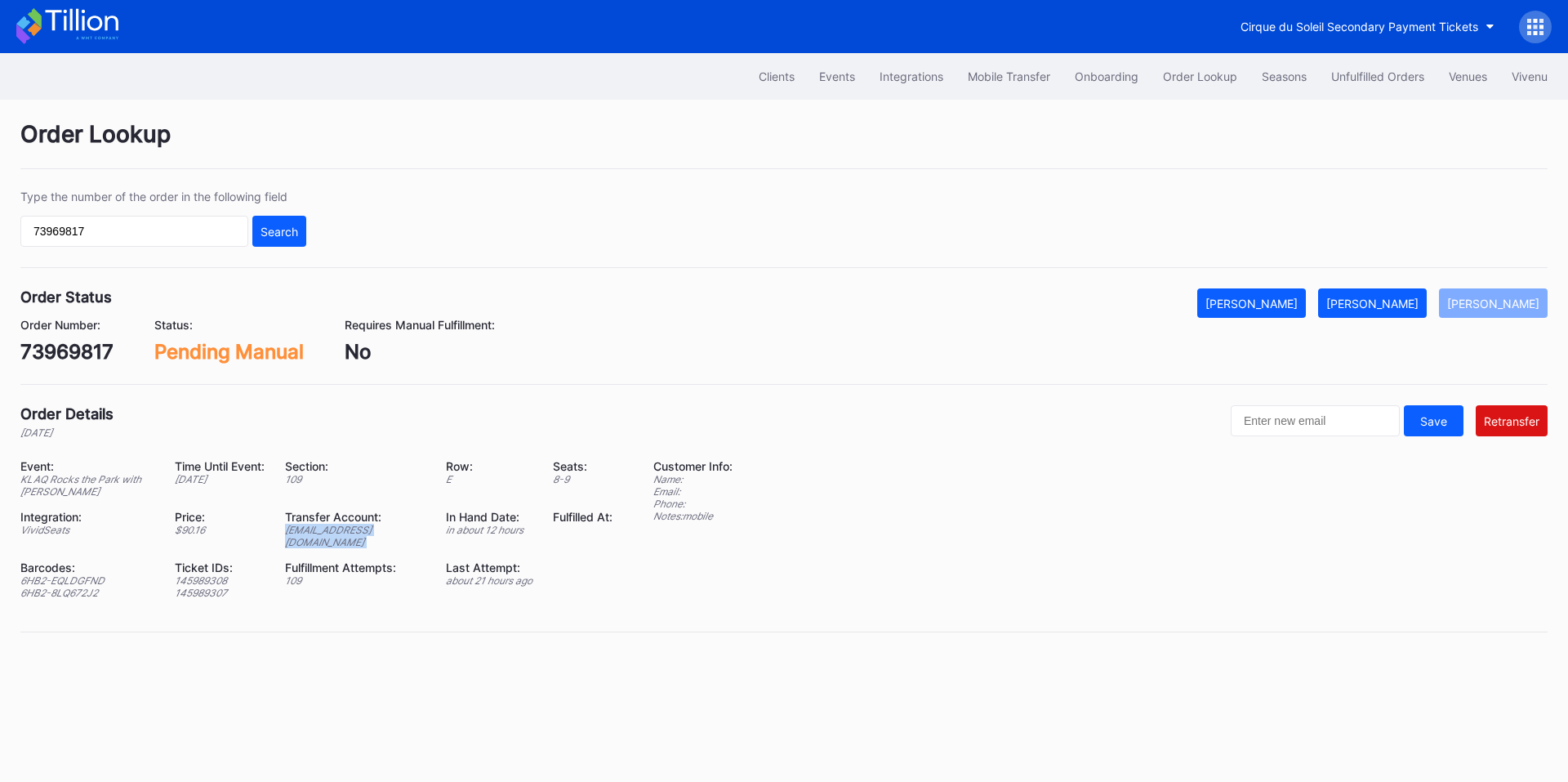
click at [1282, 300] on div "[PERSON_NAME]" at bounding box center [1251, 303] width 92 height 14
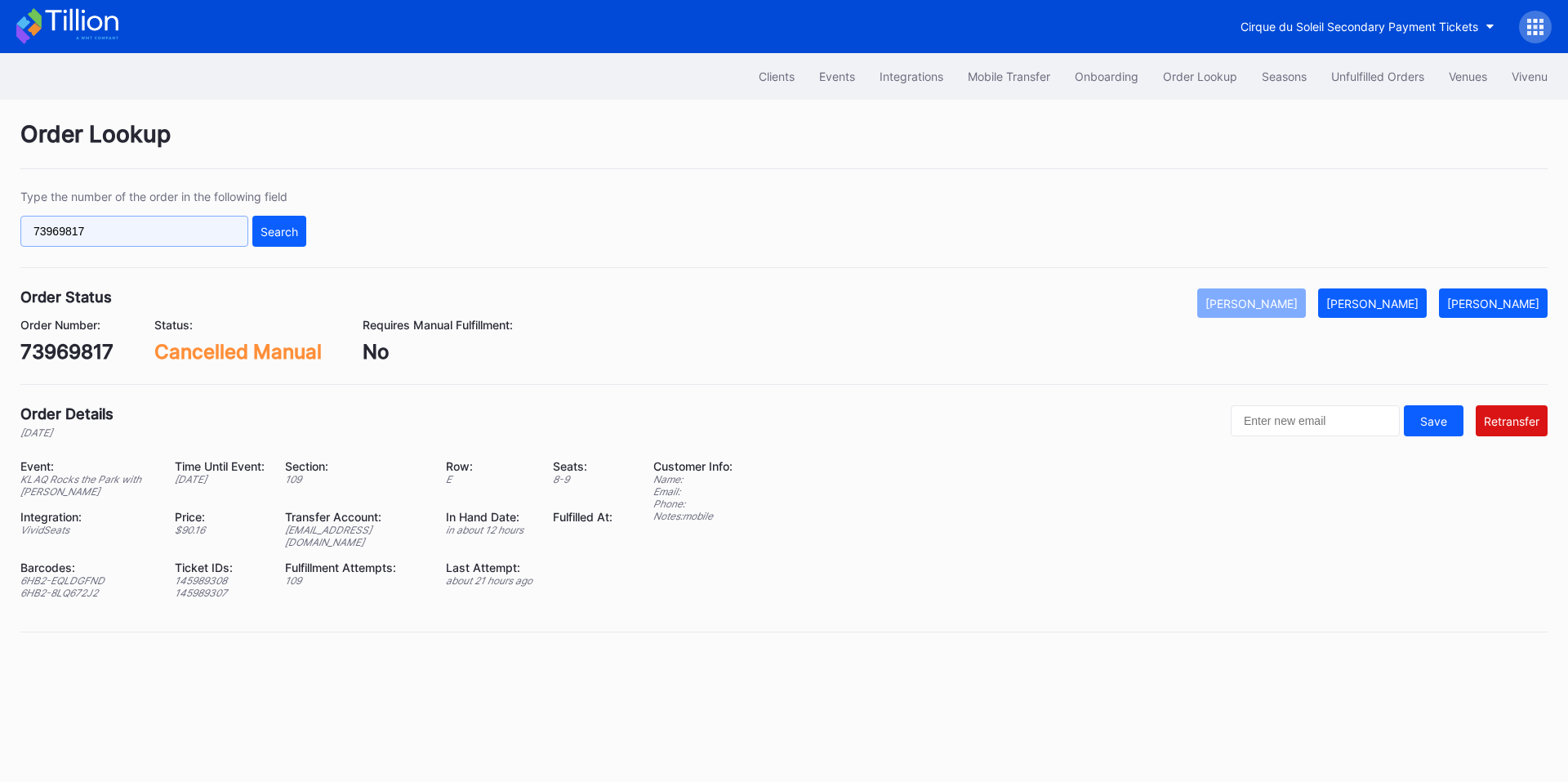
click at [178, 238] on input "73969817" at bounding box center [135, 231] width 228 height 31
paste input "50723574"
type input "50723574"
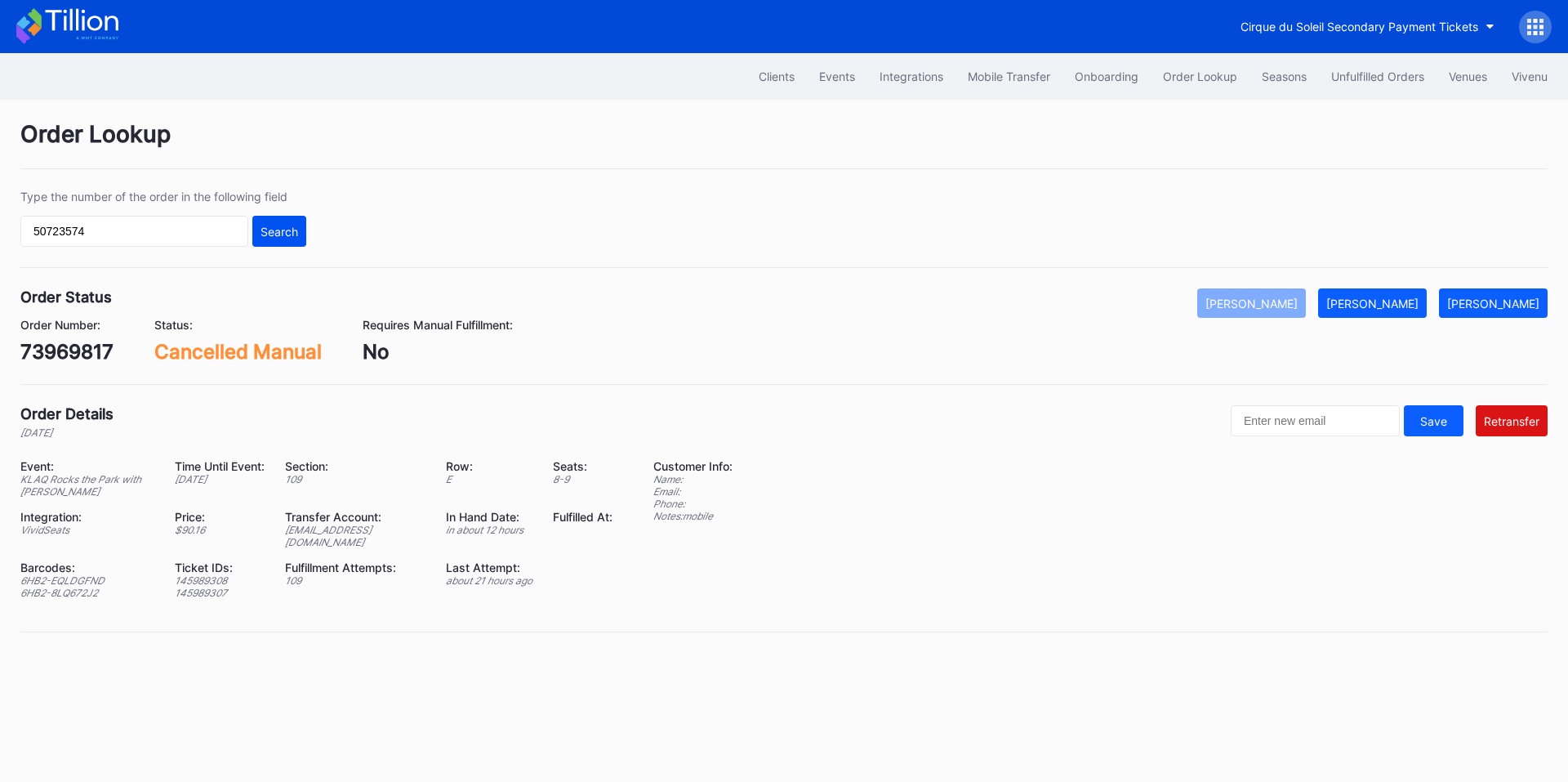
click at [261, 230] on div "Search" at bounding box center [279, 231] width 38 height 14
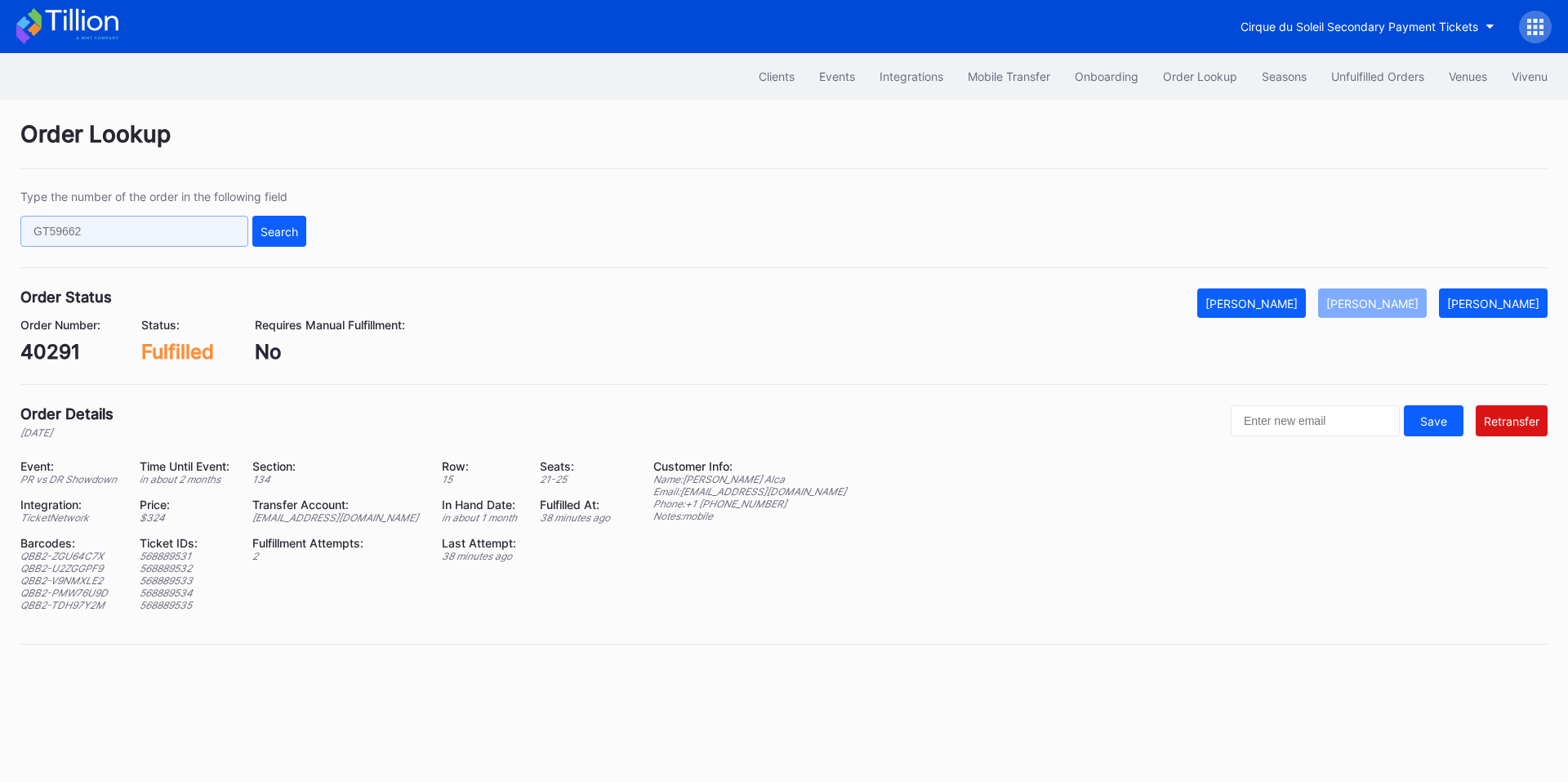
click at [135, 242] on input "text" at bounding box center [135, 231] width 228 height 31
paste input "73969817"
click at [293, 231] on div "Search" at bounding box center [279, 231] width 38 height 14
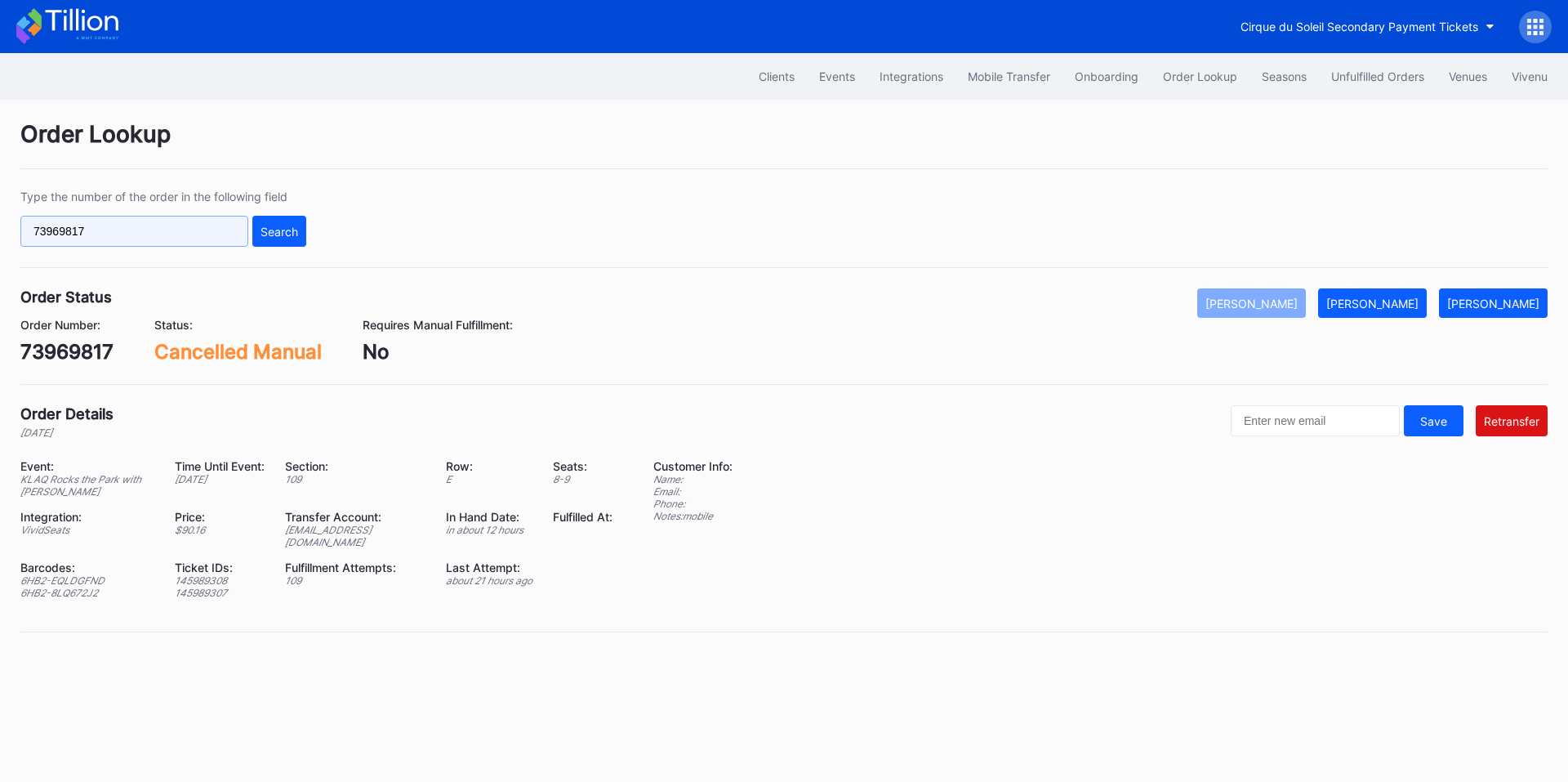
click at [181, 227] on input "73969817" at bounding box center [135, 231] width 228 height 31
paste input "122716298"
click at [289, 227] on div "Search" at bounding box center [279, 231] width 38 height 14
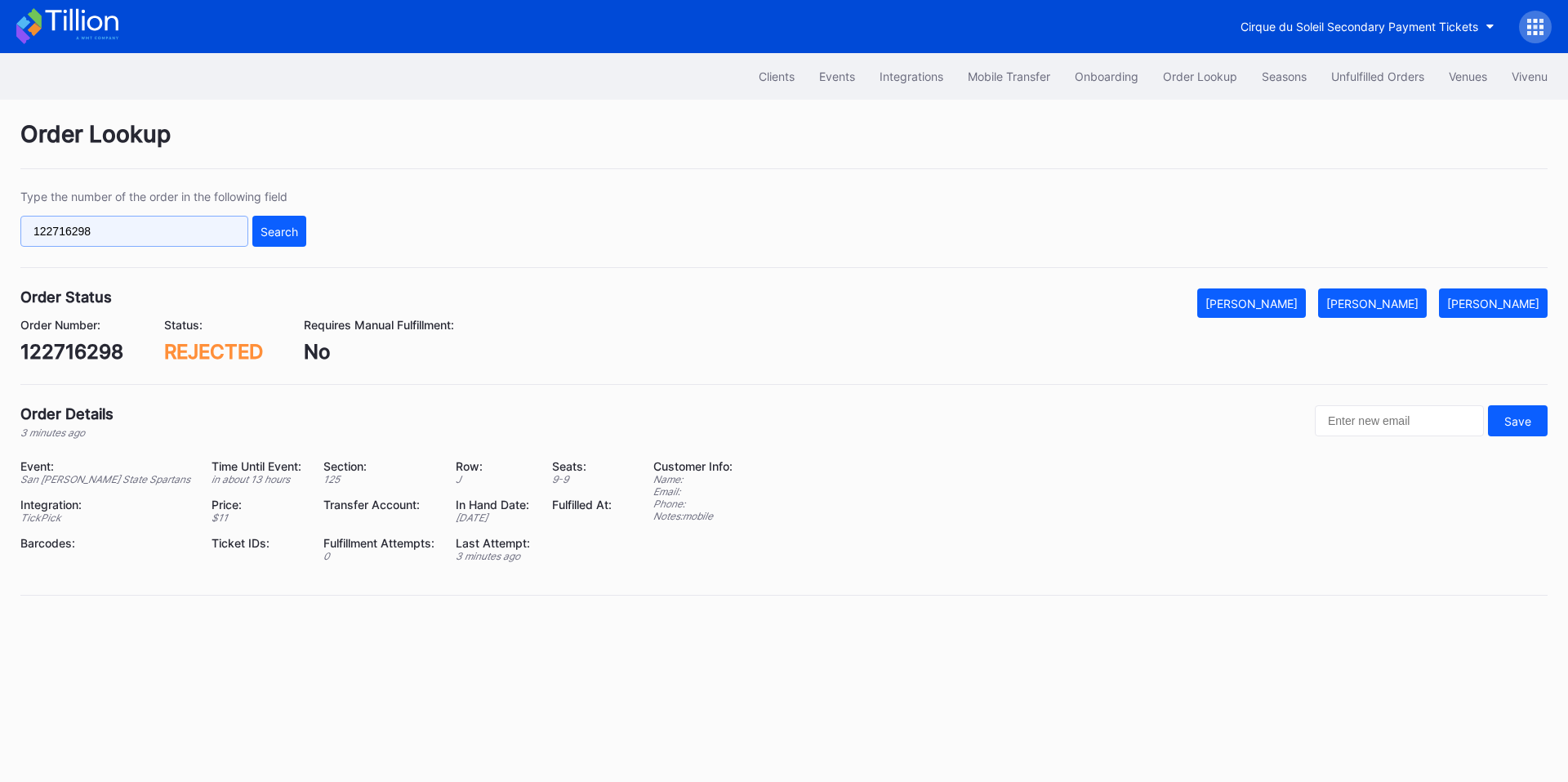
click at [154, 227] on input "122716298" at bounding box center [135, 231] width 228 height 31
paste input "326593522"
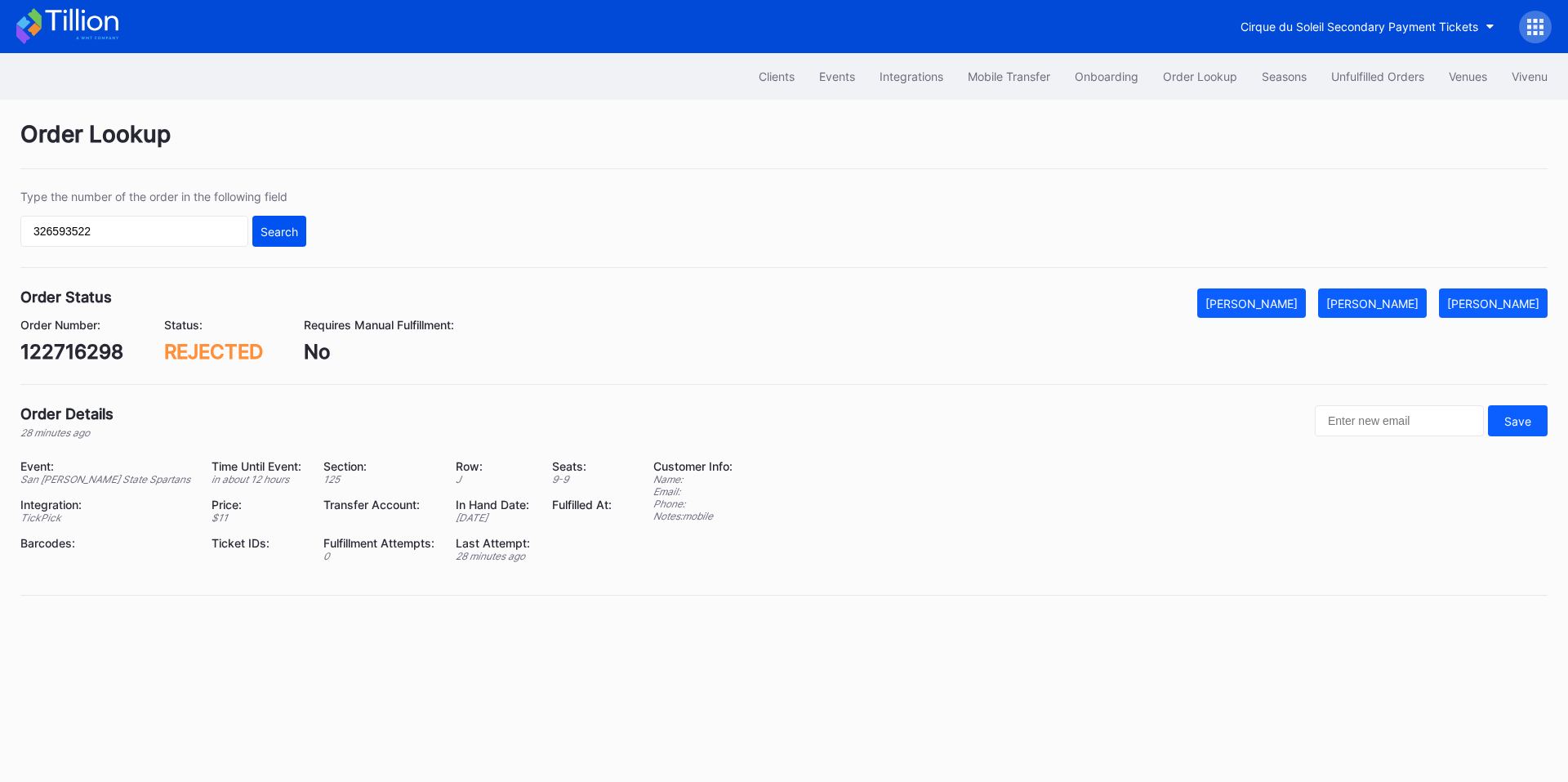
click at [276, 229] on div "Search" at bounding box center [279, 231] width 38 height 14
click at [163, 228] on input "326593522" at bounding box center [135, 231] width 228 height 31
paste input "185932201"
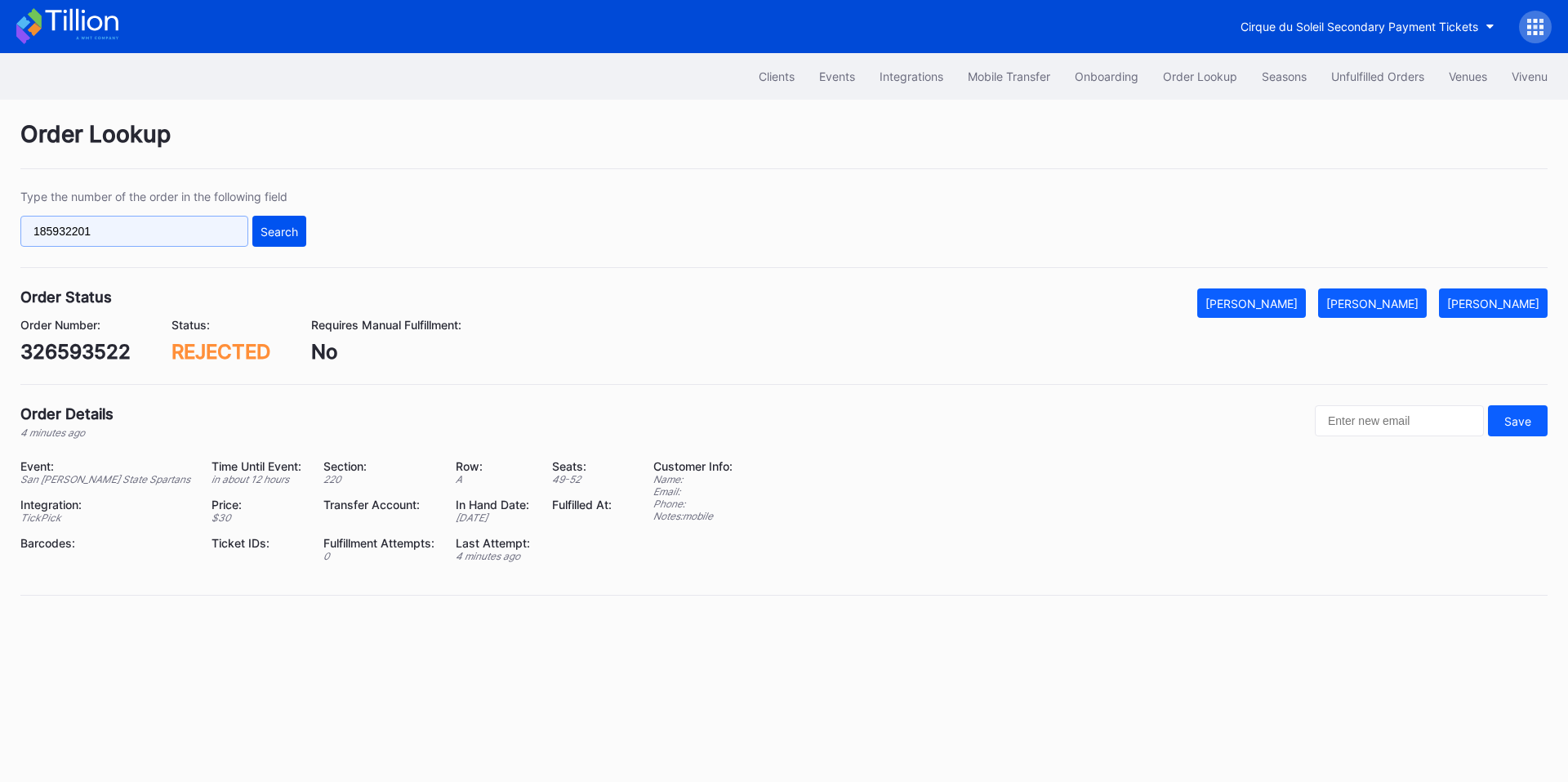
type input "185932201"
click at [261, 226] on div "Search" at bounding box center [279, 231] width 38 height 14
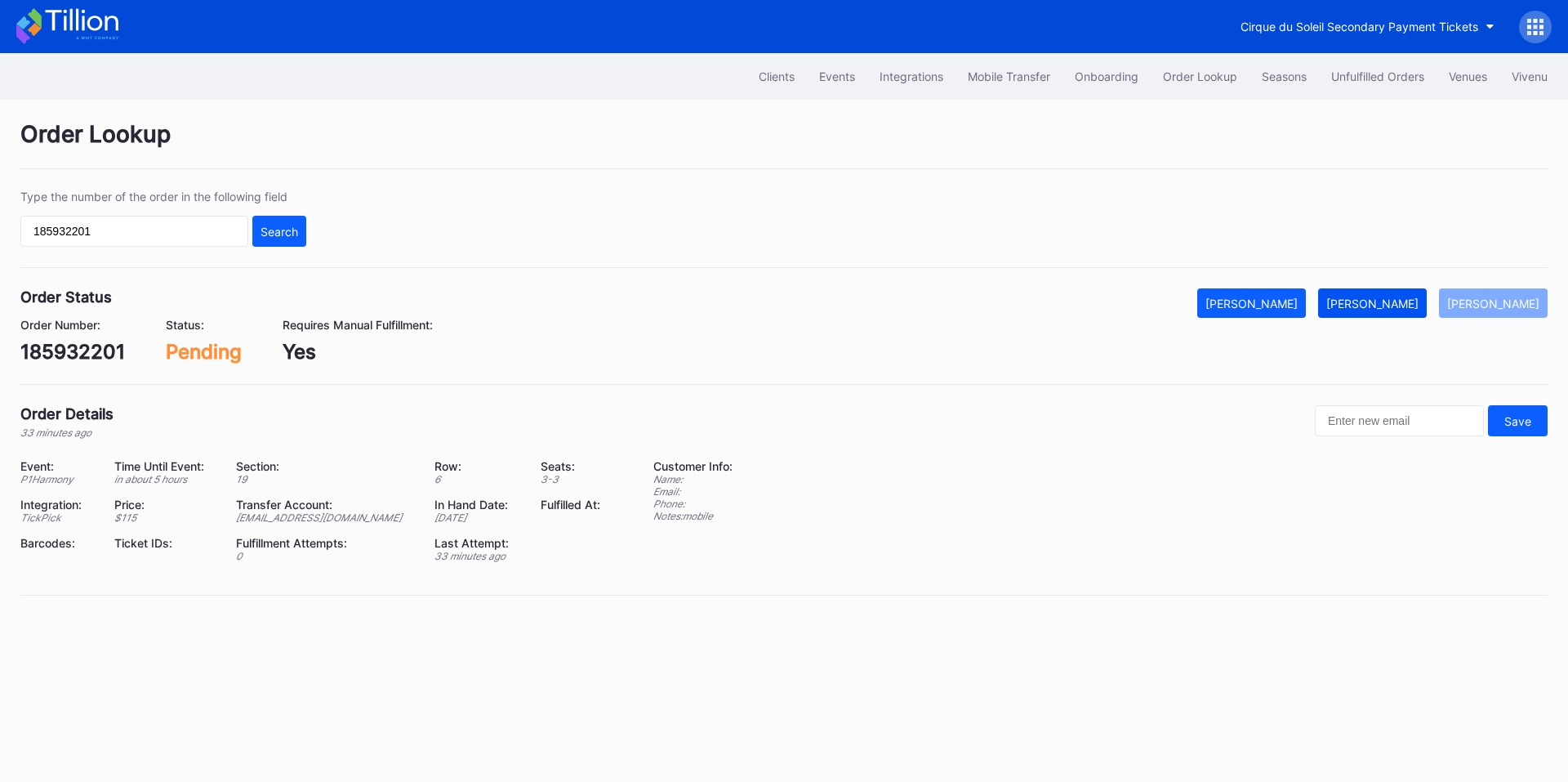
click at [1394, 305] on div "[PERSON_NAME]" at bounding box center [1372, 303] width 92 height 14
